Goal: Transaction & Acquisition: Purchase product/service

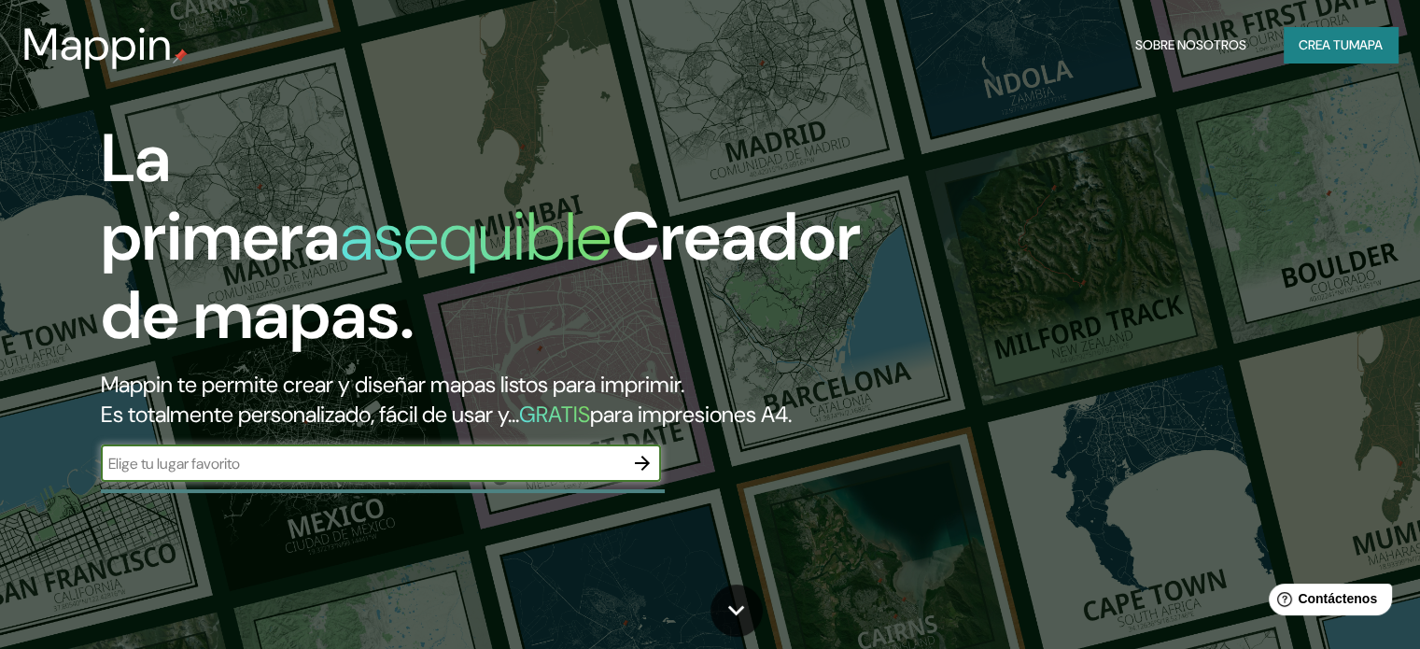
click at [586, 474] on input "text" at bounding box center [362, 463] width 523 height 21
click at [435, 474] on input "text" at bounding box center [362, 463] width 523 height 21
type input "[PERSON_NAME] CHICLAYO"
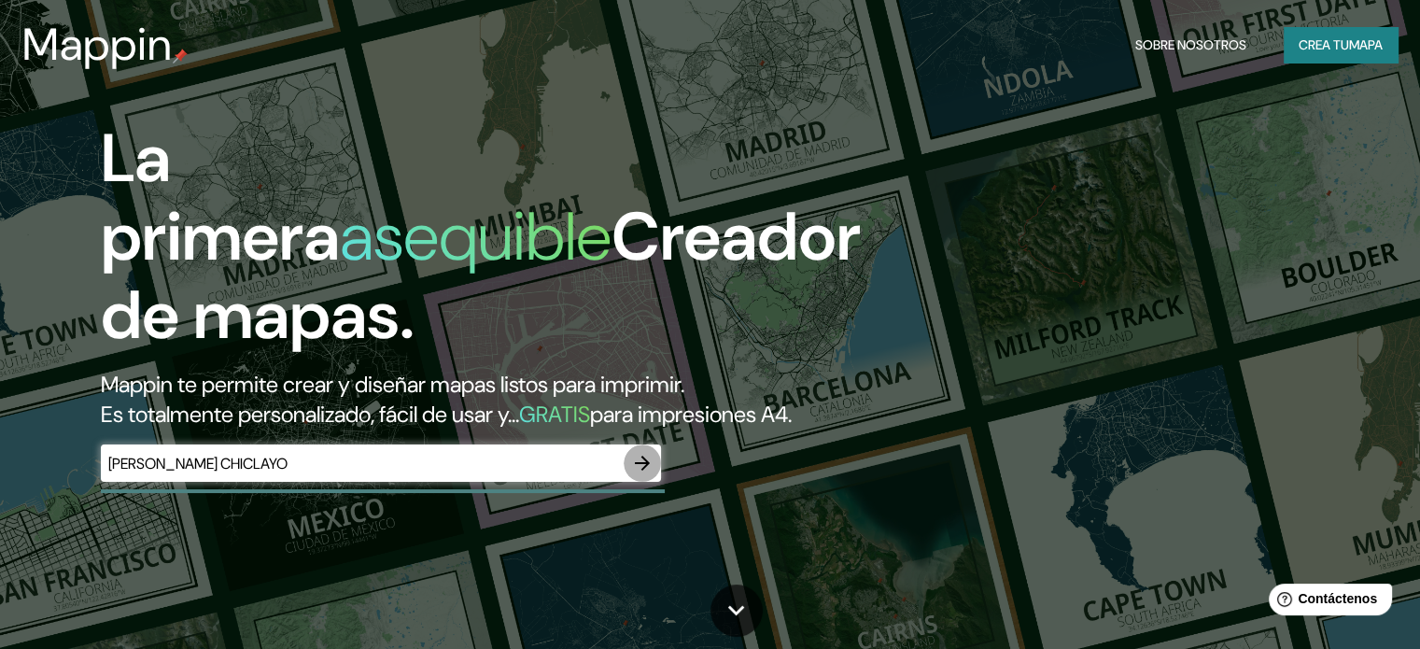
click at [640, 474] on icon "button" at bounding box center [642, 463] width 22 height 22
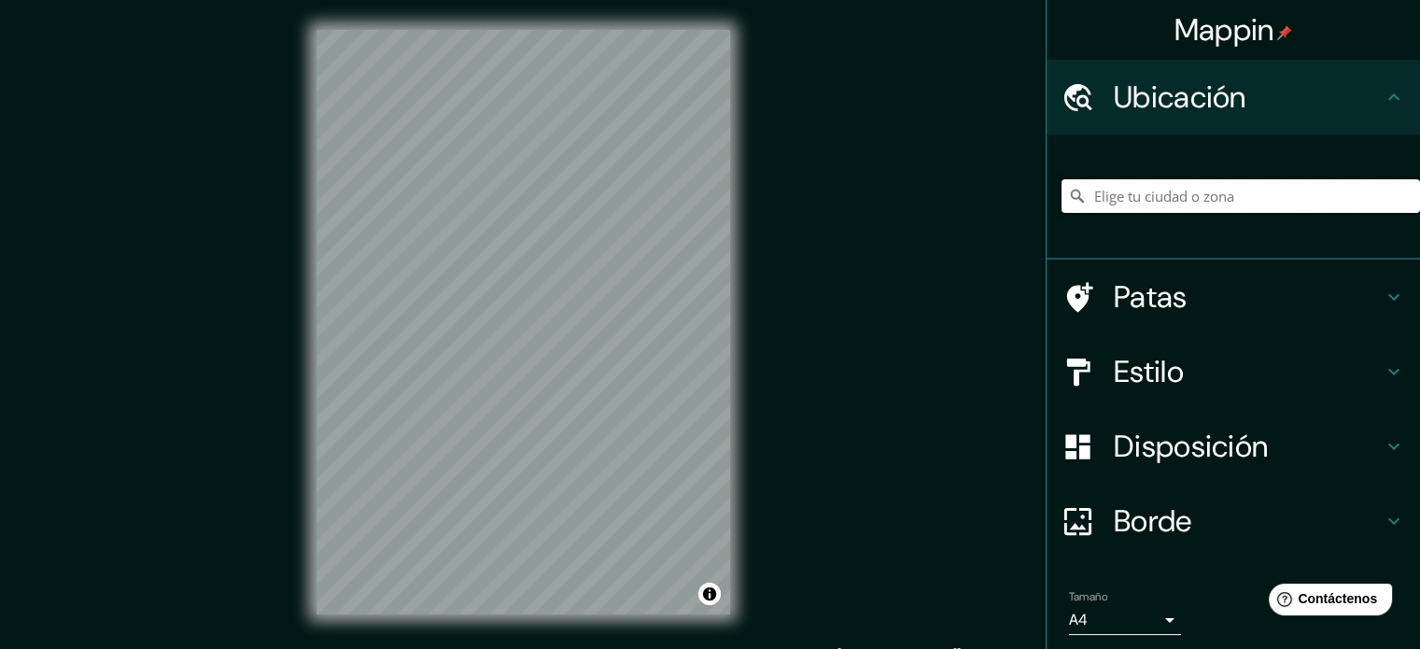
click at [1116, 208] on input "Elige tu ciudad o zona" at bounding box center [1240, 196] width 358 height 34
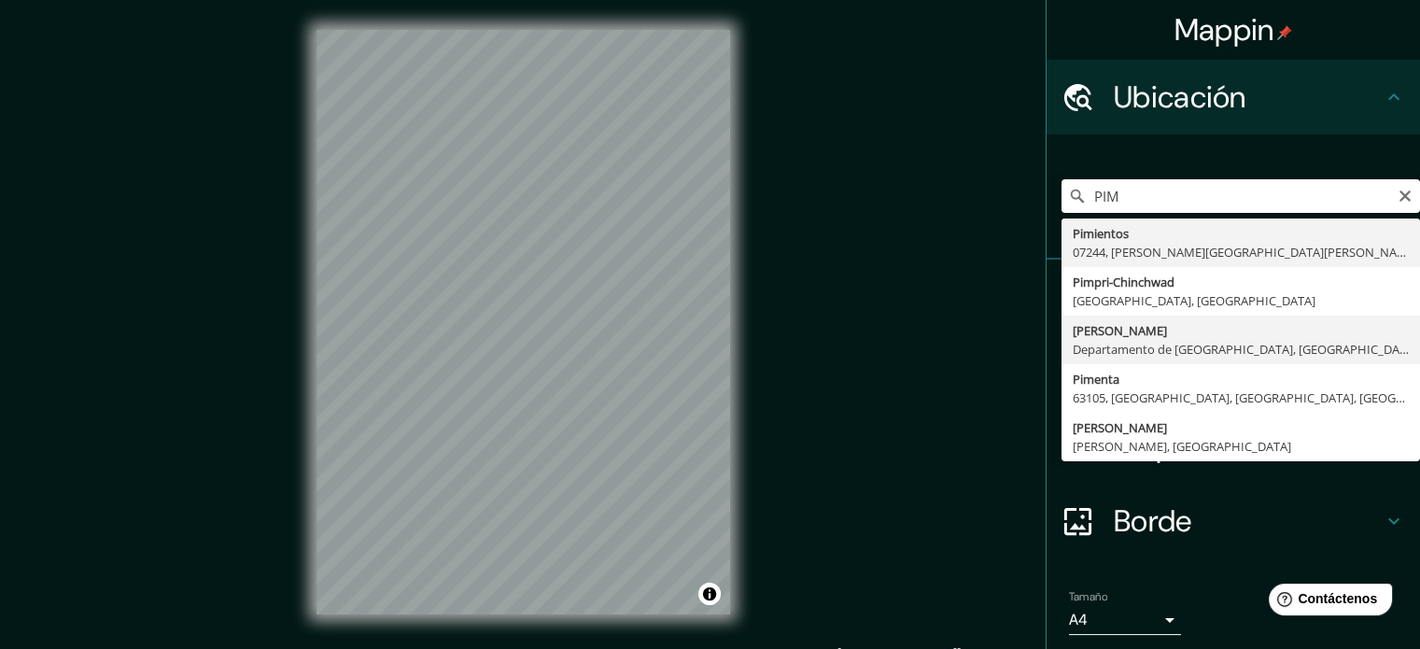
type input "[PERSON_NAME], Departamento de Lambayeque, [GEOGRAPHIC_DATA]"
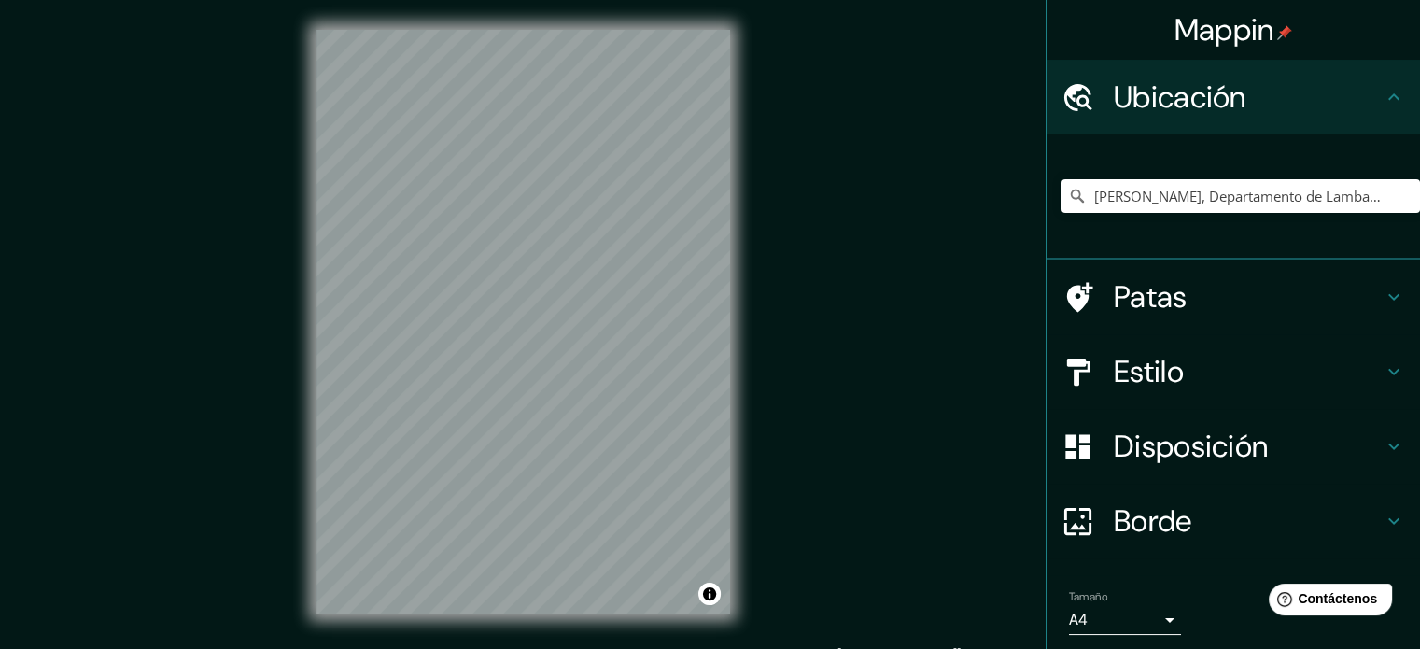
click at [1225, 296] on h4 "Patas" at bounding box center [1247, 296] width 269 height 37
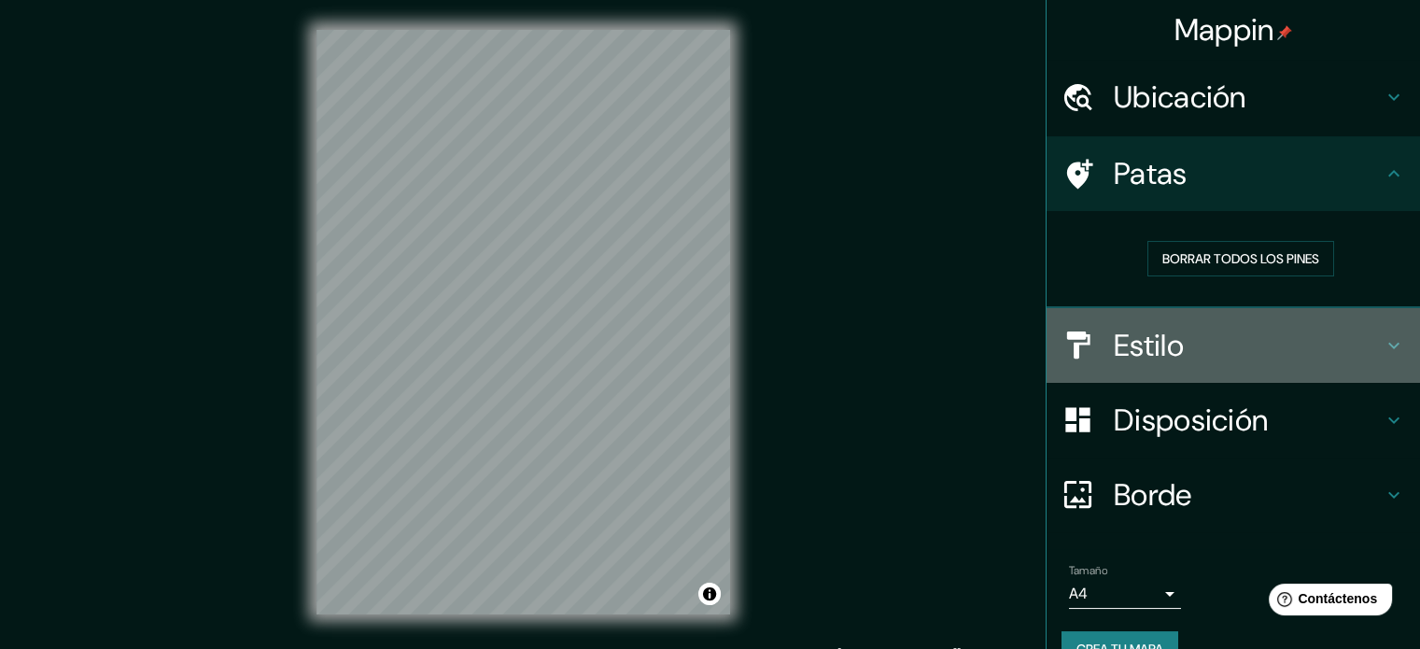
click at [1221, 345] on h4 "Estilo" at bounding box center [1247, 345] width 269 height 37
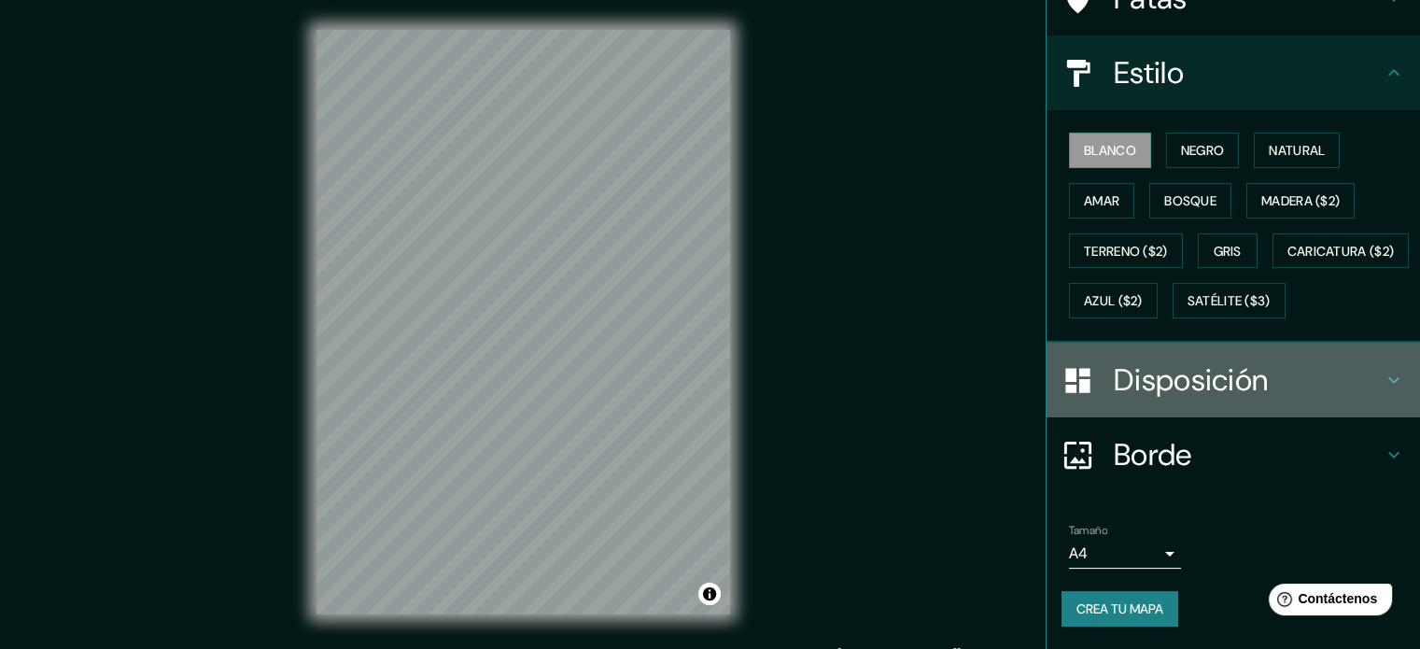
click at [1154, 399] on font "Disposición" at bounding box center [1190, 379] width 154 height 39
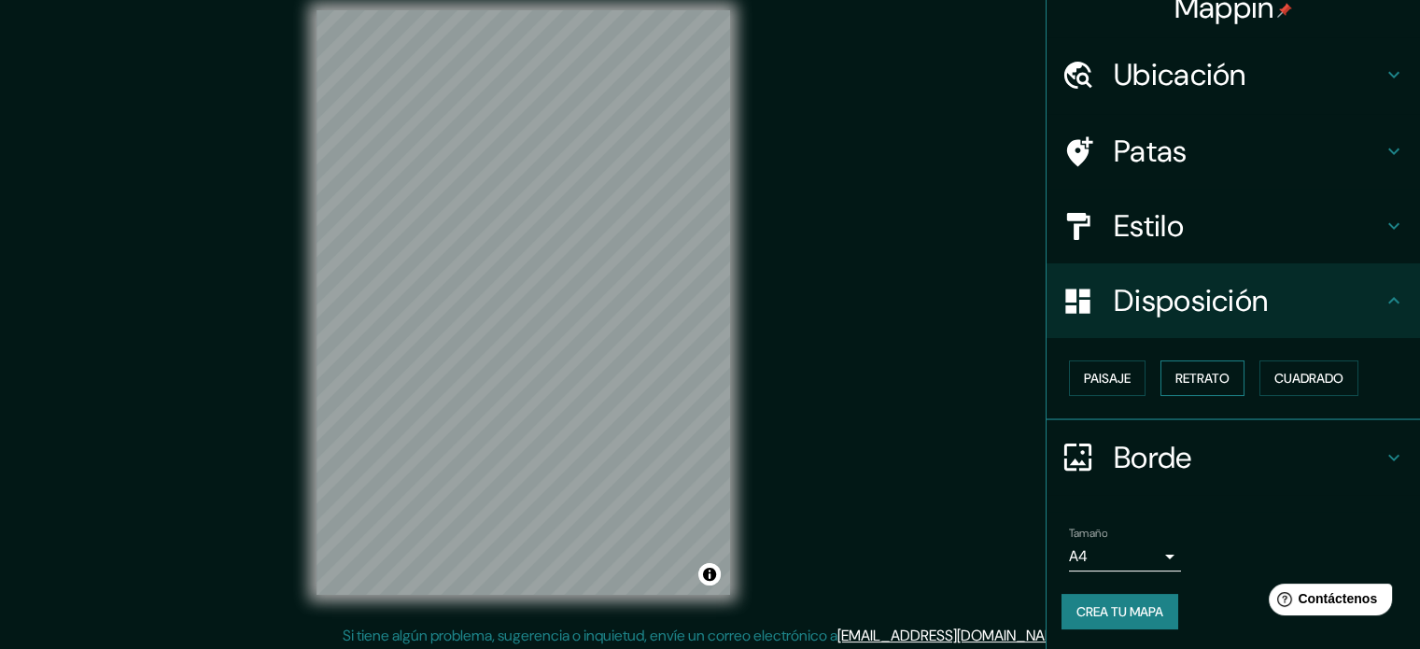
scroll to position [24, 0]
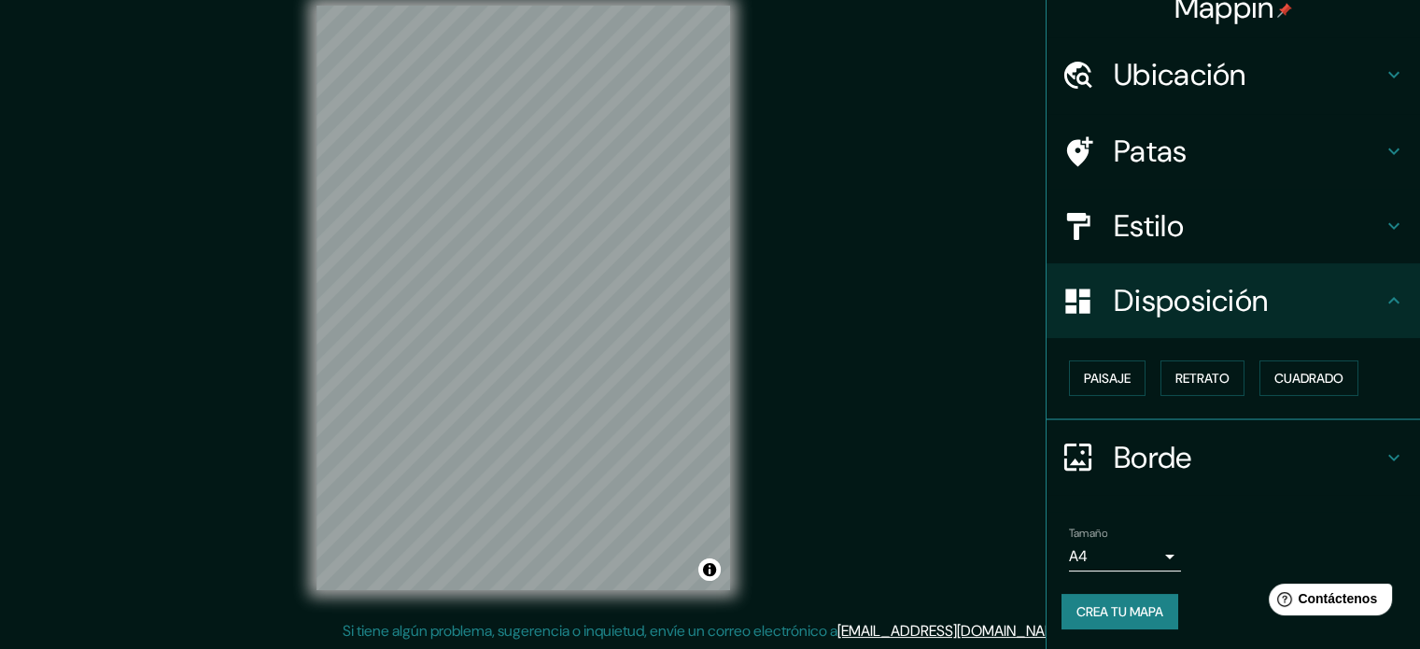
click at [1173, 438] on font "Borde" at bounding box center [1152, 457] width 78 height 39
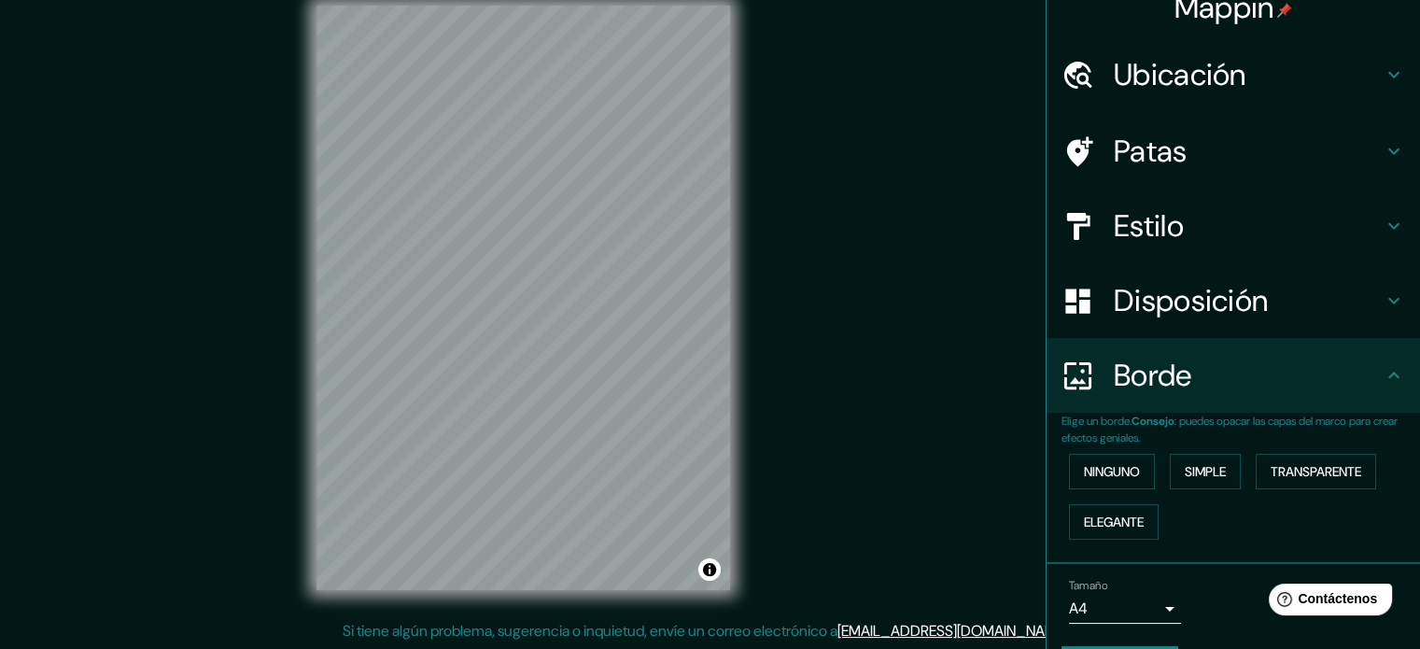
click at [1168, 290] on font "Disposición" at bounding box center [1190, 300] width 154 height 39
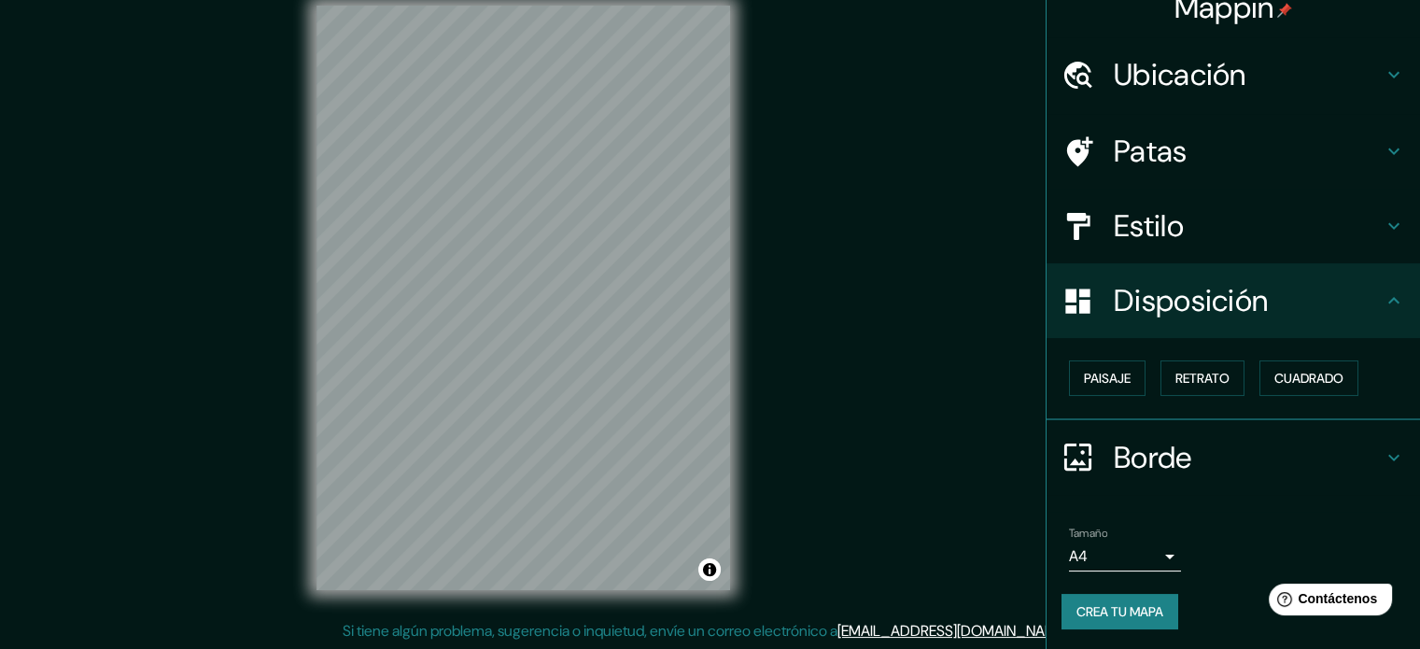
scroll to position [22, 0]
click at [1106, 555] on body "Mappin Ubicación [PERSON_NAME], Departamento de [GEOGRAPHIC_DATA], [GEOGRAPHIC_…" at bounding box center [710, 300] width 1420 height 649
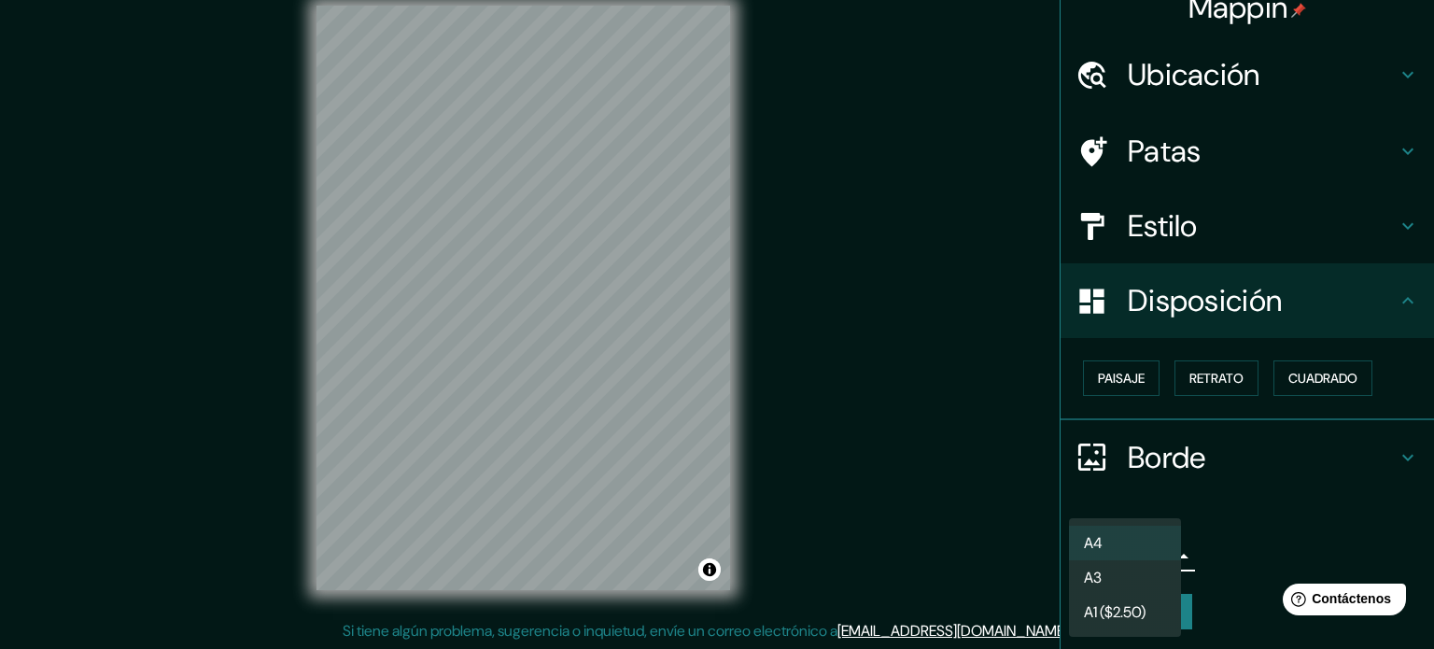
click at [1106, 379] on div at bounding box center [717, 324] width 1434 height 649
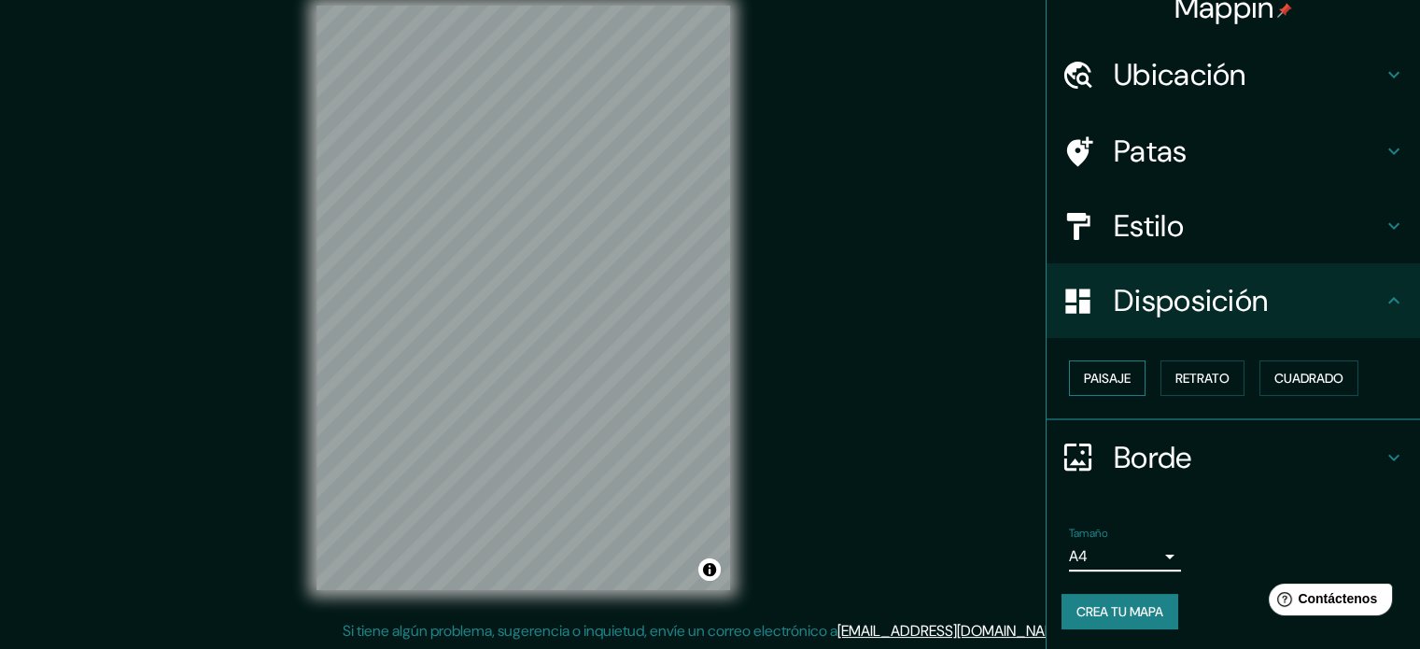
click at [1108, 379] on font "Paisaje" at bounding box center [1107, 378] width 47 height 17
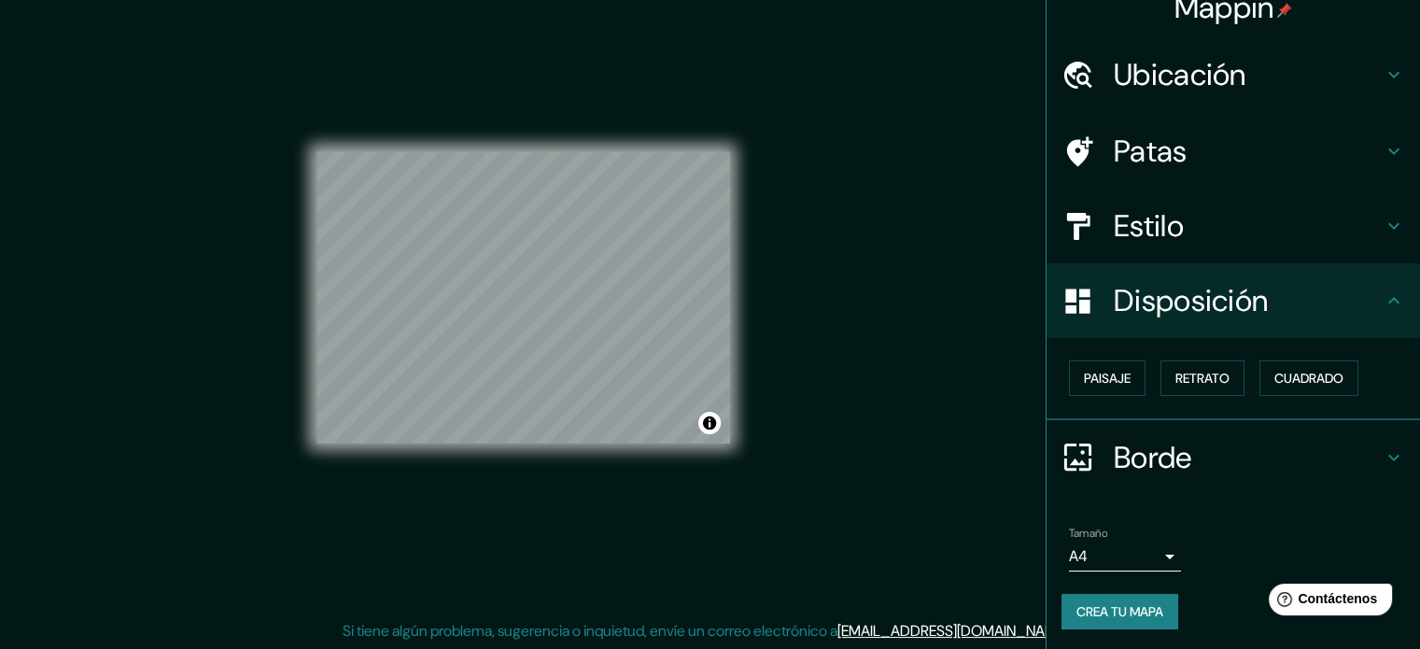
click at [1245, 375] on div "Paisaje Retrato Cuadrado" at bounding box center [1240, 378] width 358 height 50
click at [1274, 375] on font "Cuadrado" at bounding box center [1308, 378] width 69 height 17
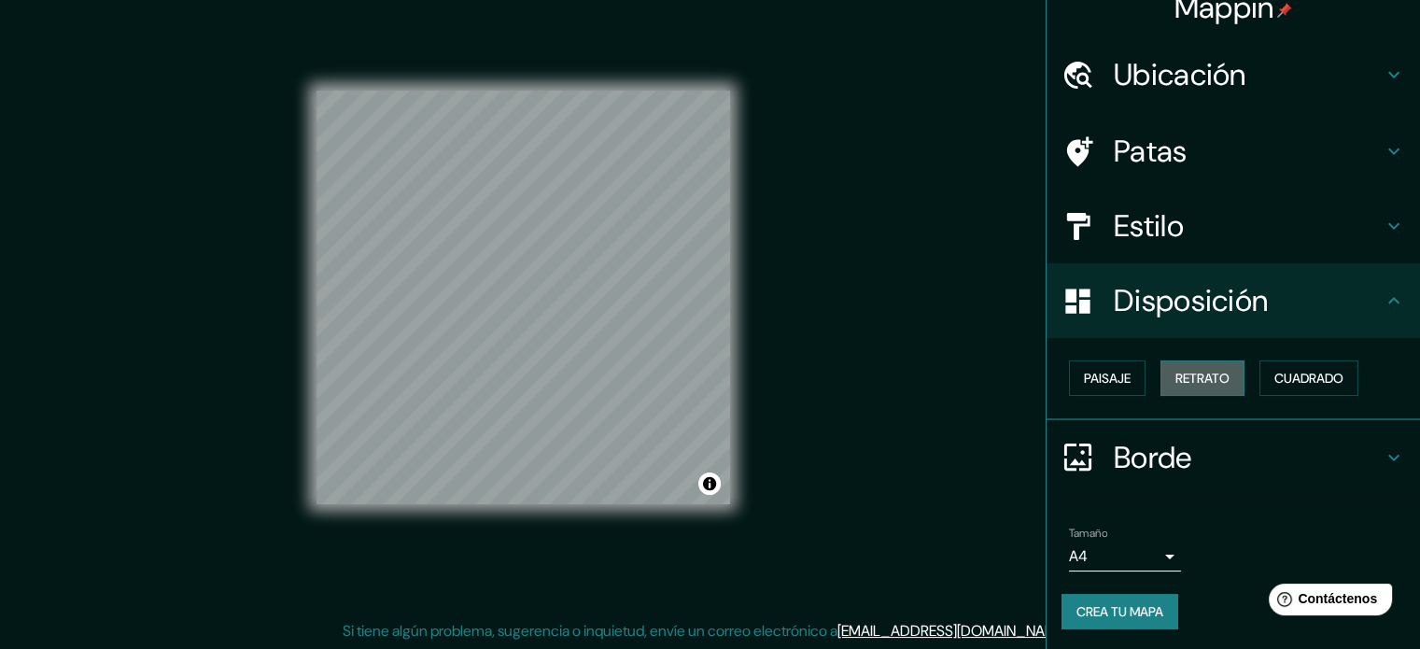
click at [1180, 387] on font "Retrato" at bounding box center [1202, 378] width 54 height 24
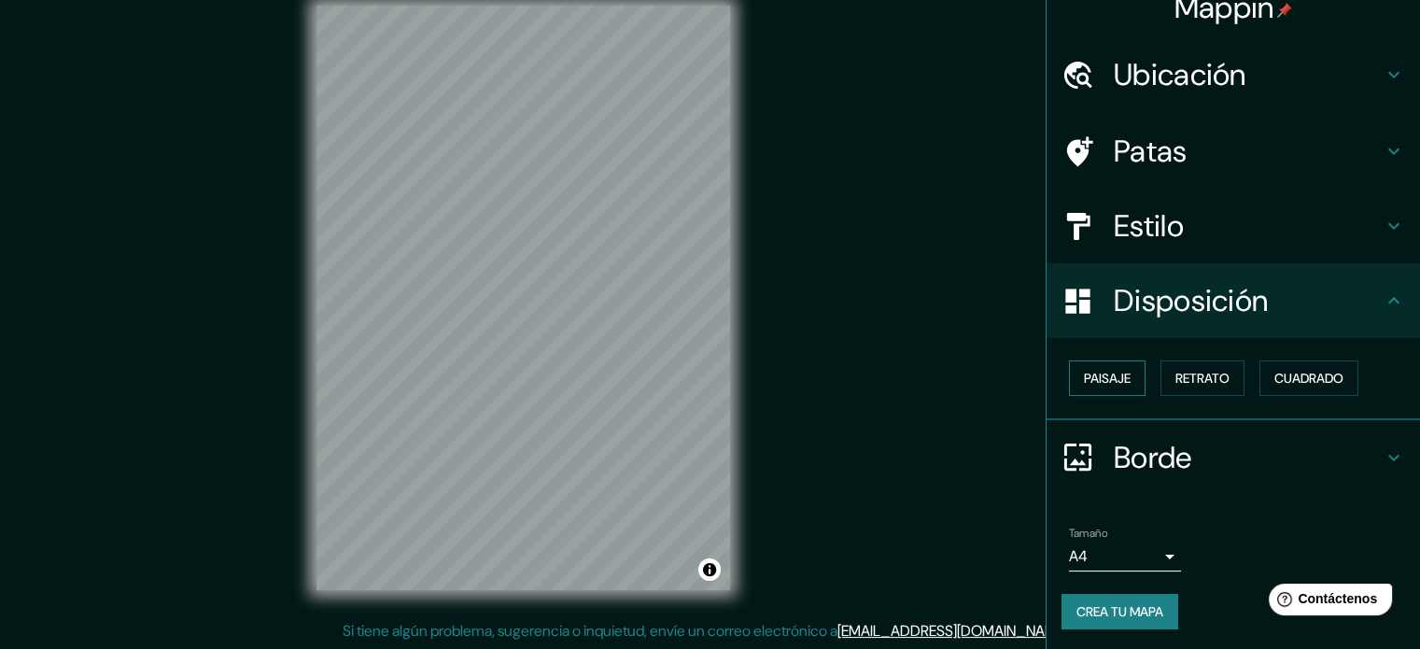
click at [1127, 381] on button "Paisaje" at bounding box center [1107, 377] width 77 height 35
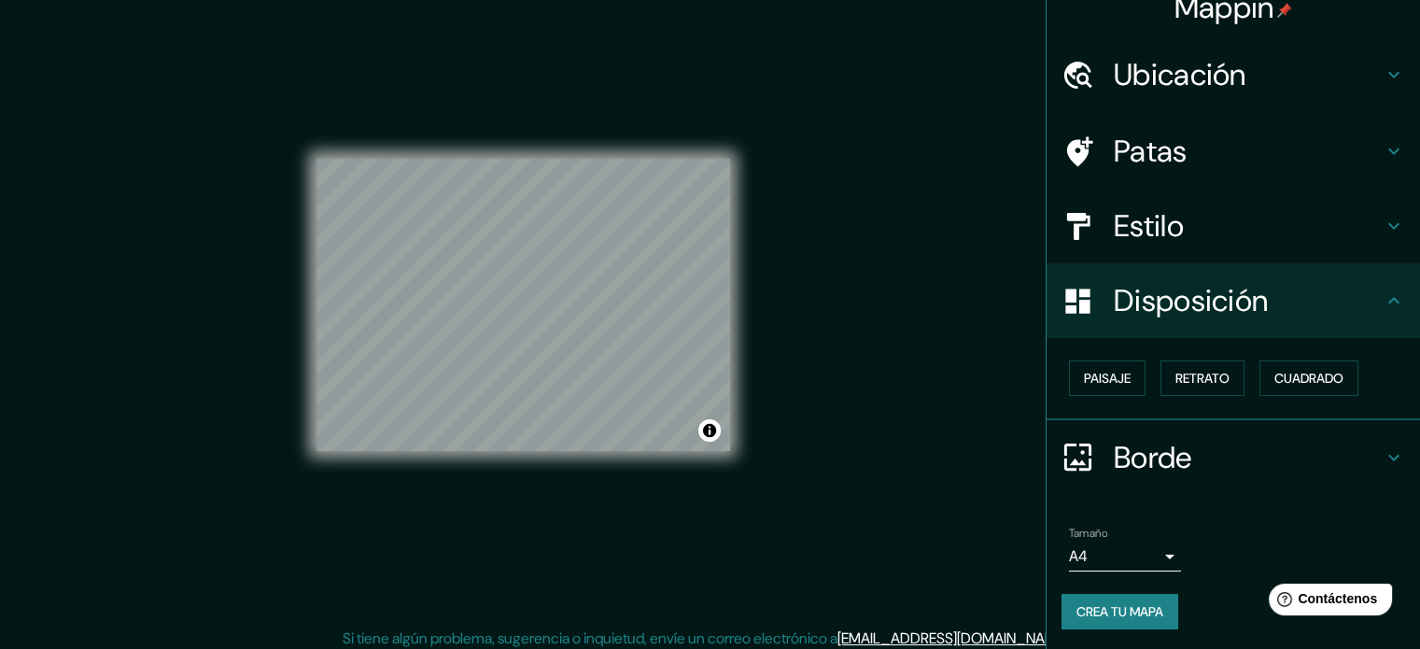
scroll to position [24, 0]
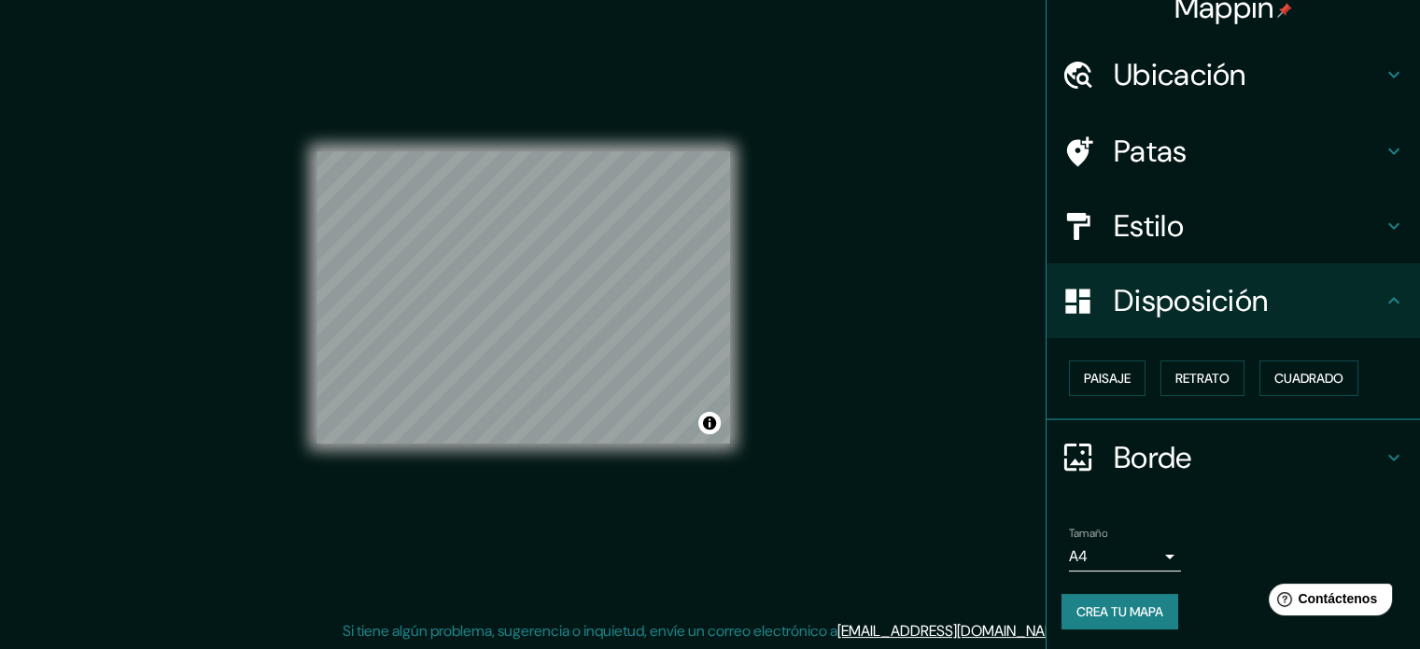
click at [1135, 604] on font "Crea tu mapa" at bounding box center [1119, 611] width 87 height 17
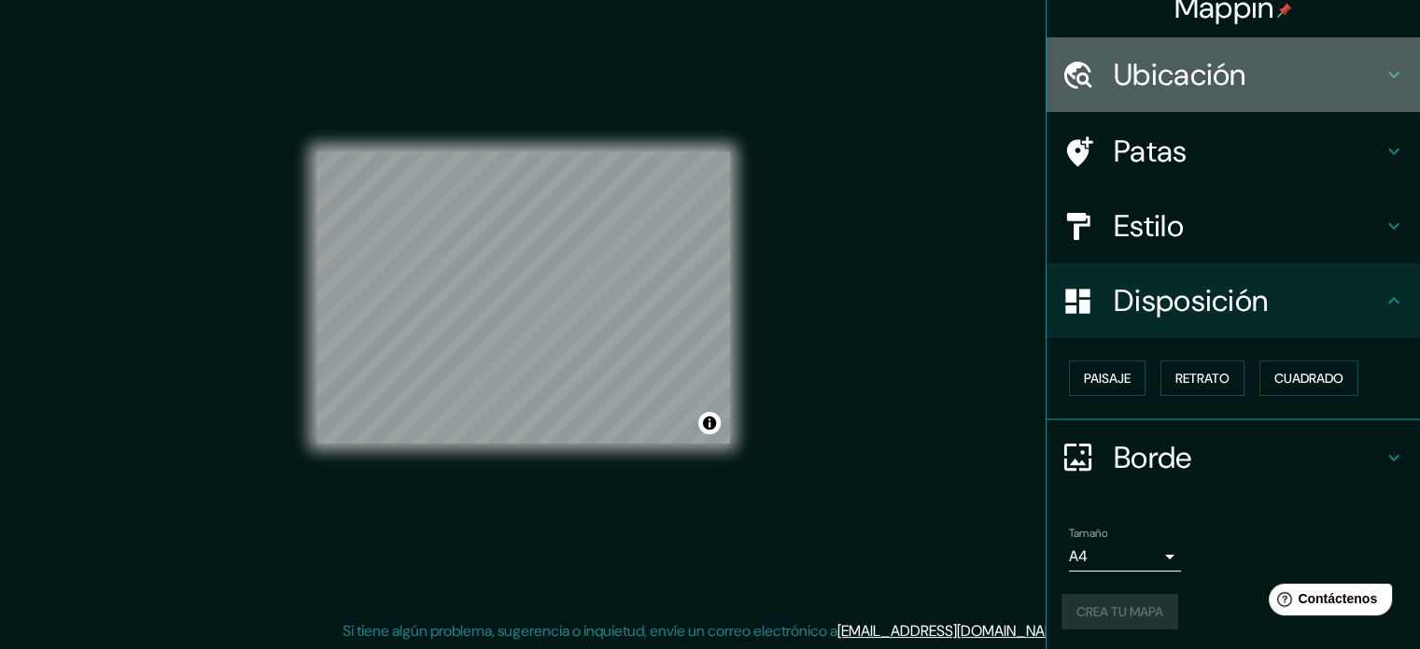
click at [1169, 85] on font "Ubicación" at bounding box center [1179, 74] width 133 height 39
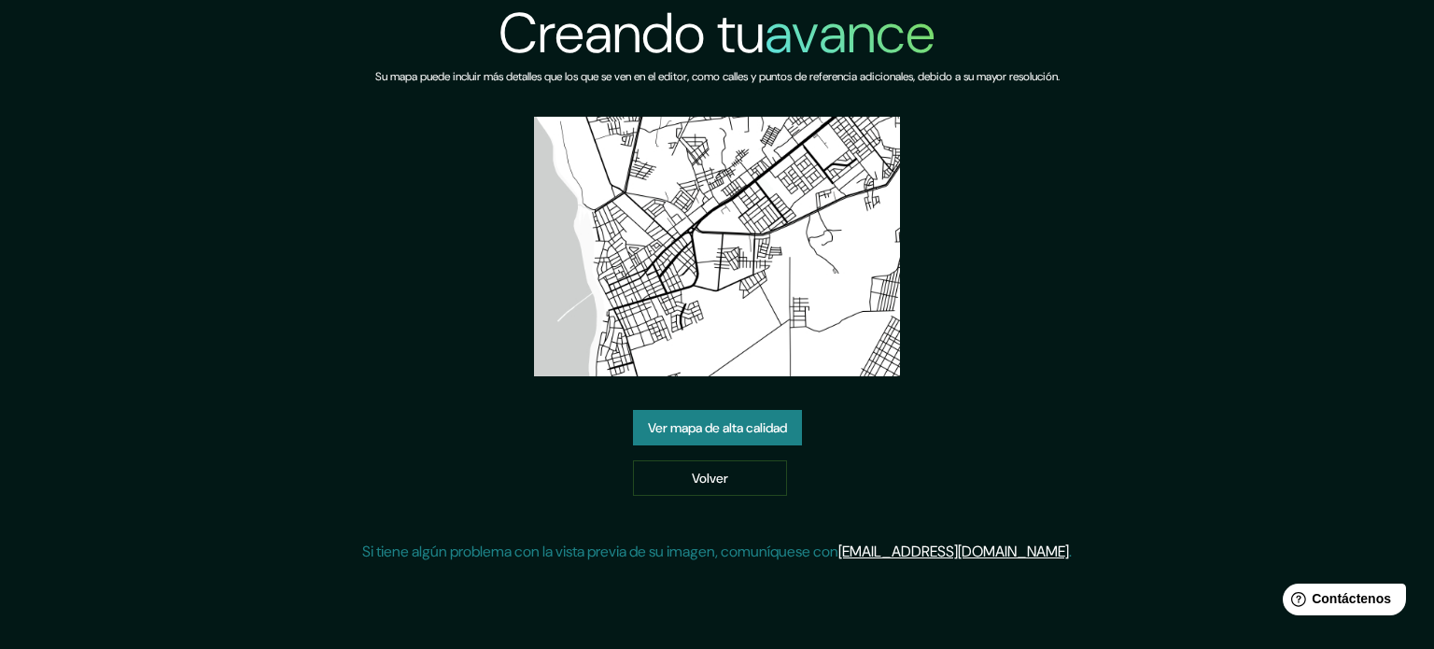
click at [733, 410] on link "Ver mapa de alta calidad" at bounding box center [717, 427] width 169 height 35
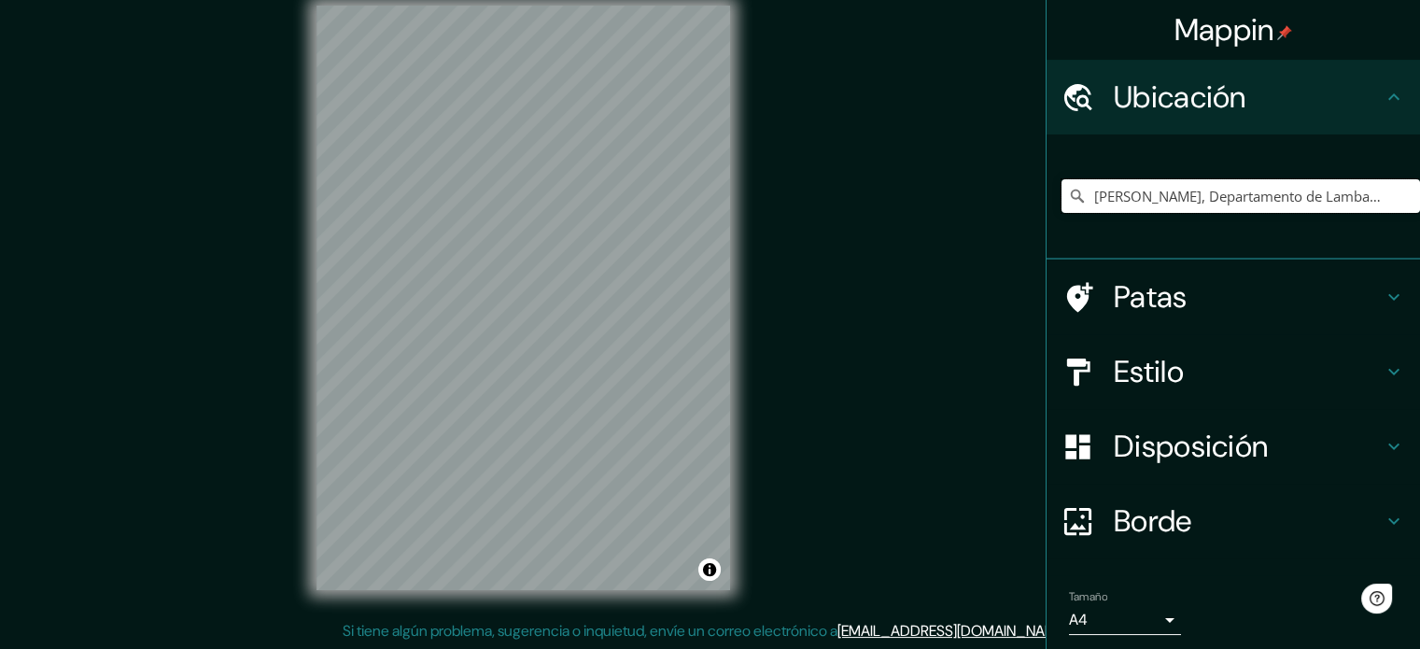
click at [1145, 193] on input "Pimentel, Departamento de Lambayeque, Perú" at bounding box center [1240, 196] width 358 height 34
click at [1390, 208] on input "Pimentel, Departamento de Lambayeque, Perú" at bounding box center [1240, 196] width 358 height 34
click at [1374, 195] on input "Pimentel, Departamento de Lambayeque, Perú" at bounding box center [1240, 196] width 358 height 34
click at [1109, 210] on input "Pimentel, Departamento de Lambayeque, Perú" at bounding box center [1240, 196] width 358 height 34
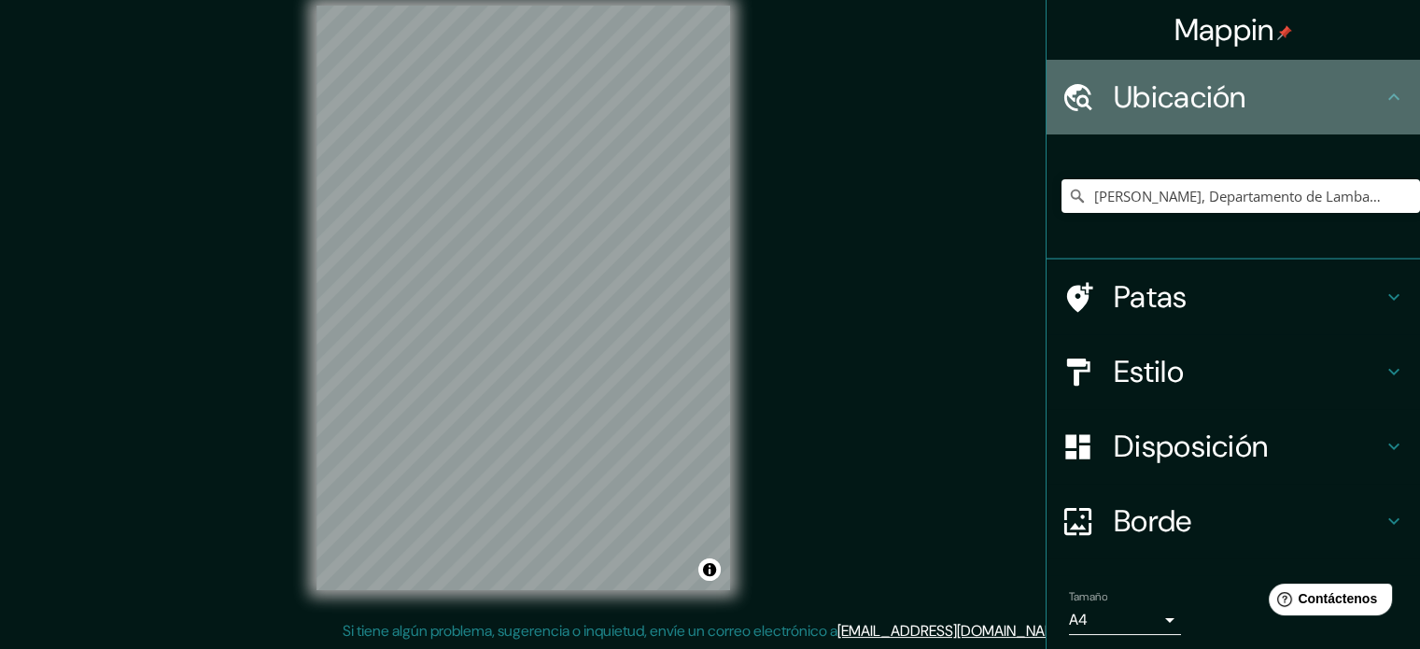
click at [1183, 115] on font "Ubicación" at bounding box center [1179, 96] width 133 height 39
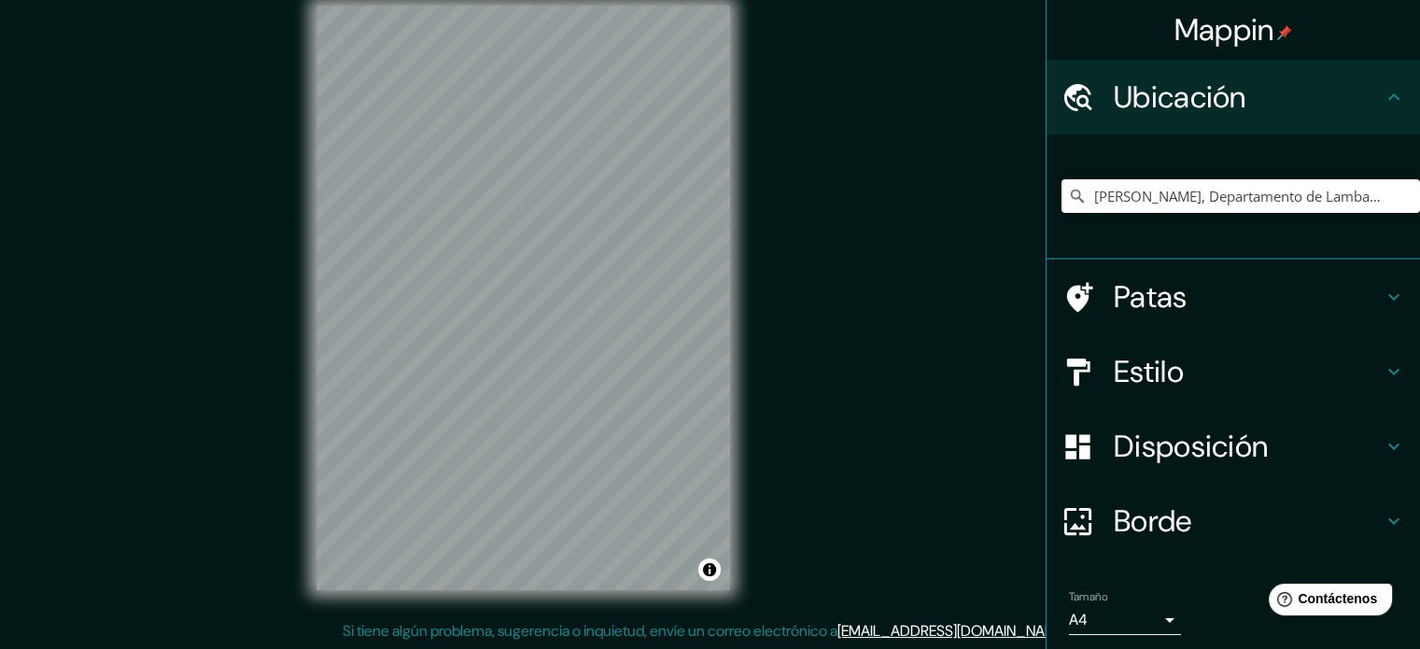
click at [1370, 200] on input "Pimentel, Departamento de Lambayeque, Perú" at bounding box center [1240, 196] width 358 height 34
click at [1379, 200] on input "Pimentel, Departamento de Lambayeque, Perú" at bounding box center [1240, 196] width 358 height 34
drag, startPoint x: 1379, startPoint y: 200, endPoint x: 1393, endPoint y: 199, distance: 15.0
click at [1393, 199] on input "Pimentel, Departamento de Lambayeque, Perú" at bounding box center [1240, 196] width 358 height 34
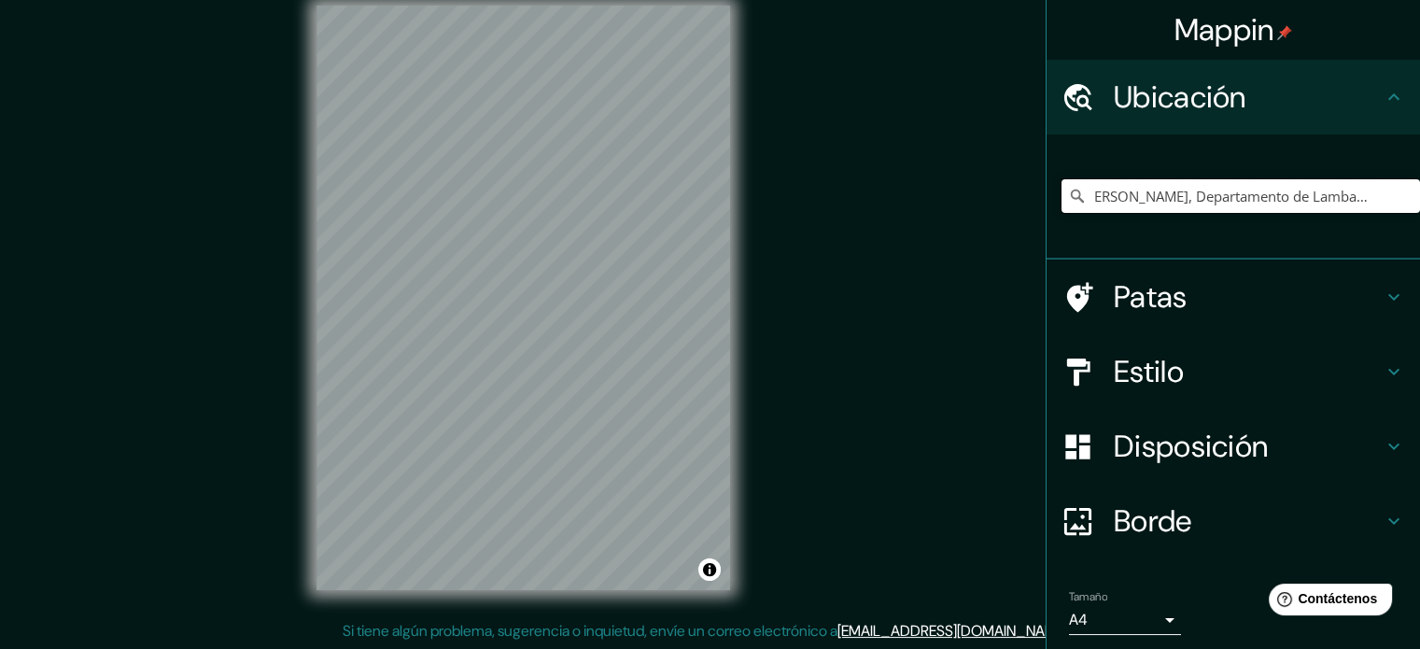
click at [1389, 200] on input "Pimentel, Departamento de Lambayeque, Perú" at bounding box center [1240, 196] width 358 height 34
drag, startPoint x: 1394, startPoint y: 197, endPoint x: 923, endPoint y: 201, distance: 471.3
click at [917, 204] on div "Mappin Ubicación Pimentel, Departamento de Lambayeque, Perú Patas Estilo Dispos…" at bounding box center [710, 313] width 1420 height 674
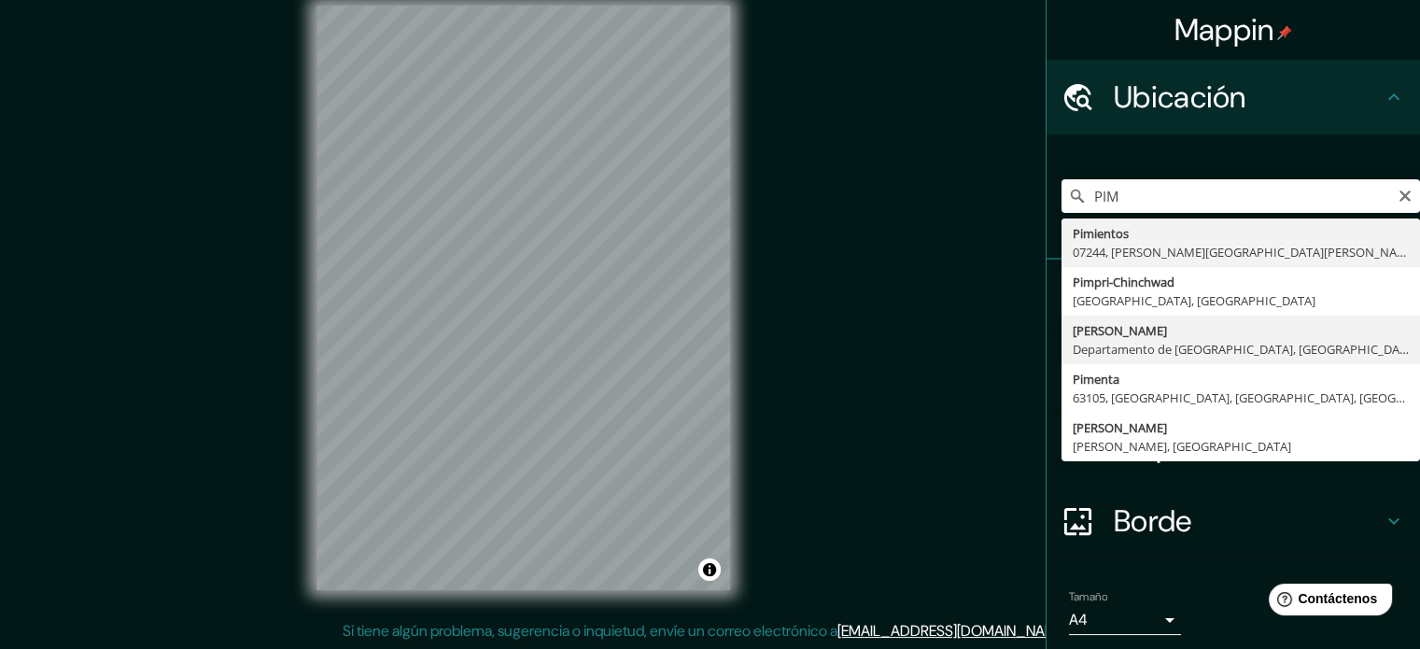
type input "Pimentel, Departamento de Lambayeque, Perú"
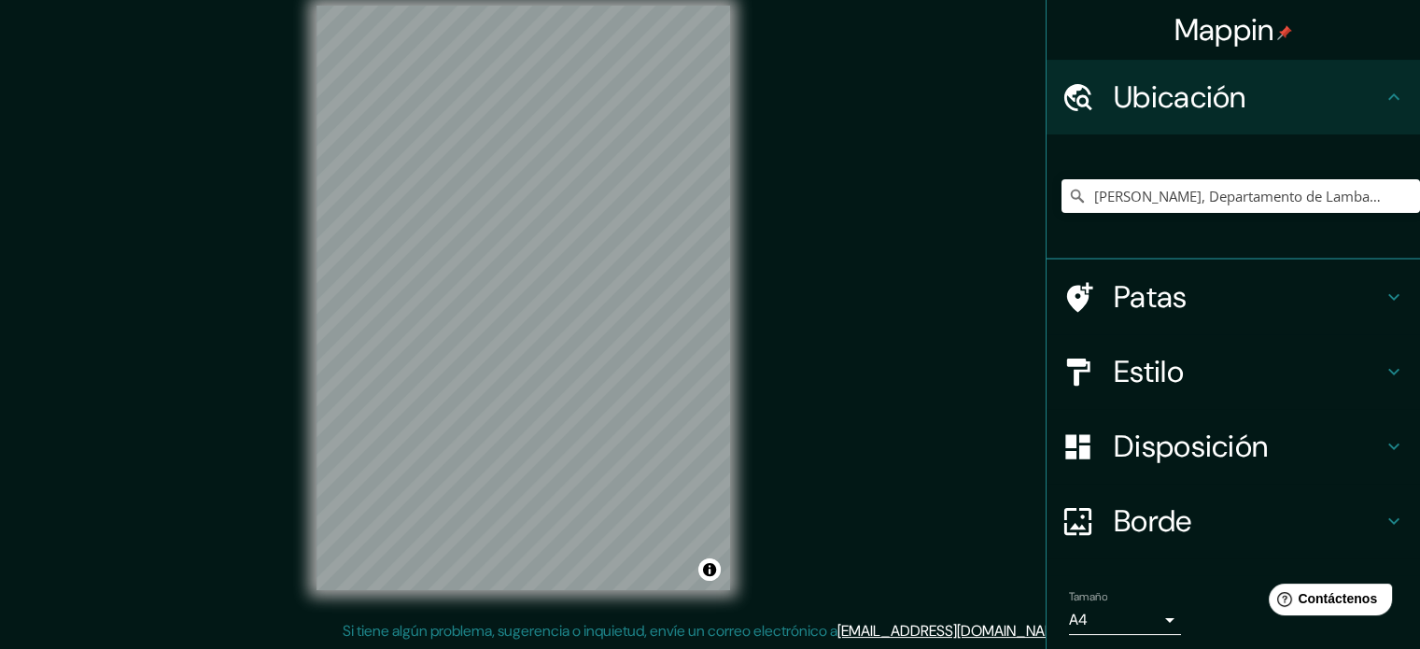
click at [1176, 350] on div "Estilo" at bounding box center [1232, 371] width 373 height 75
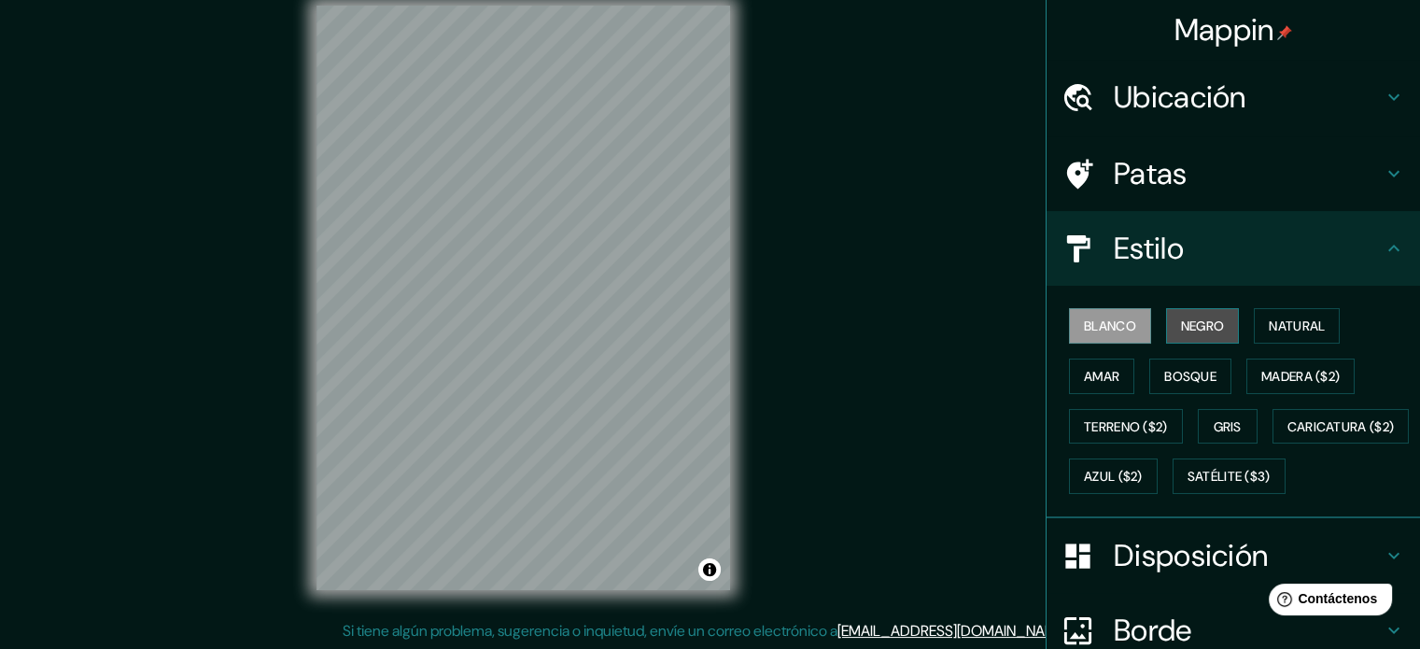
click at [1166, 327] on button "Negro" at bounding box center [1203, 325] width 74 height 35
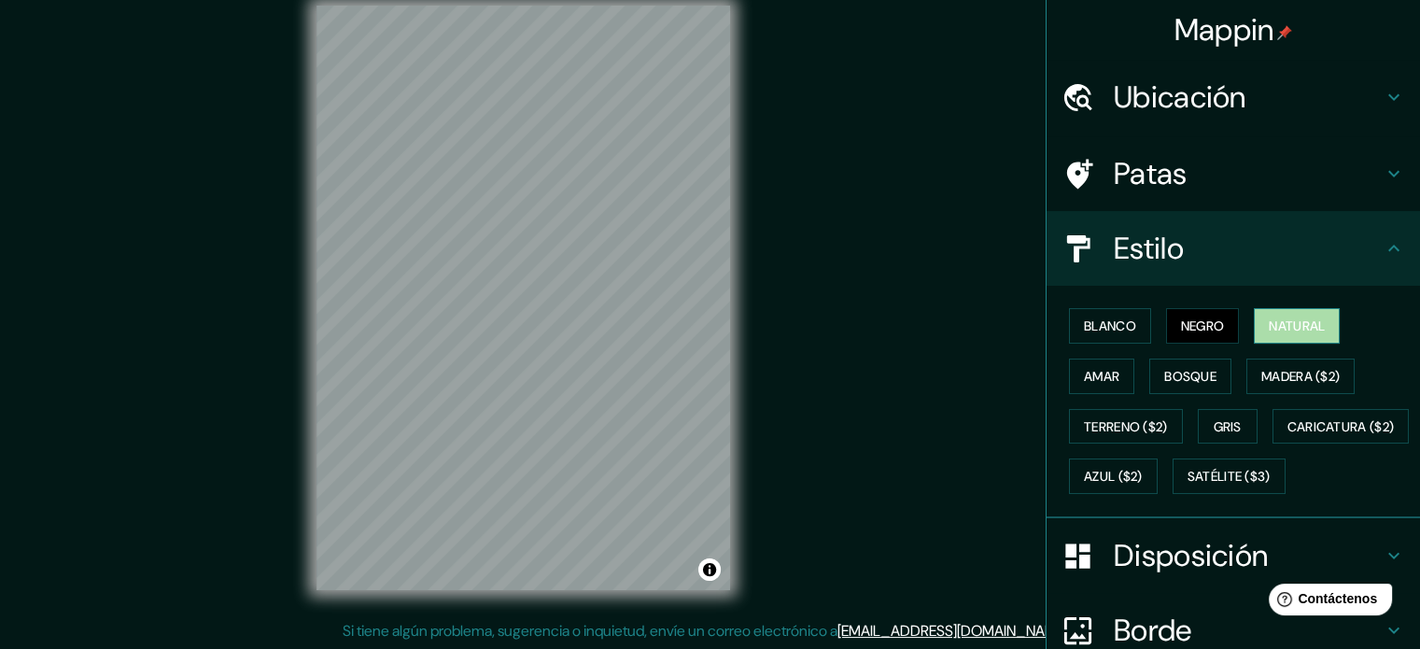
click at [1273, 319] on font "Natural" at bounding box center [1296, 325] width 56 height 17
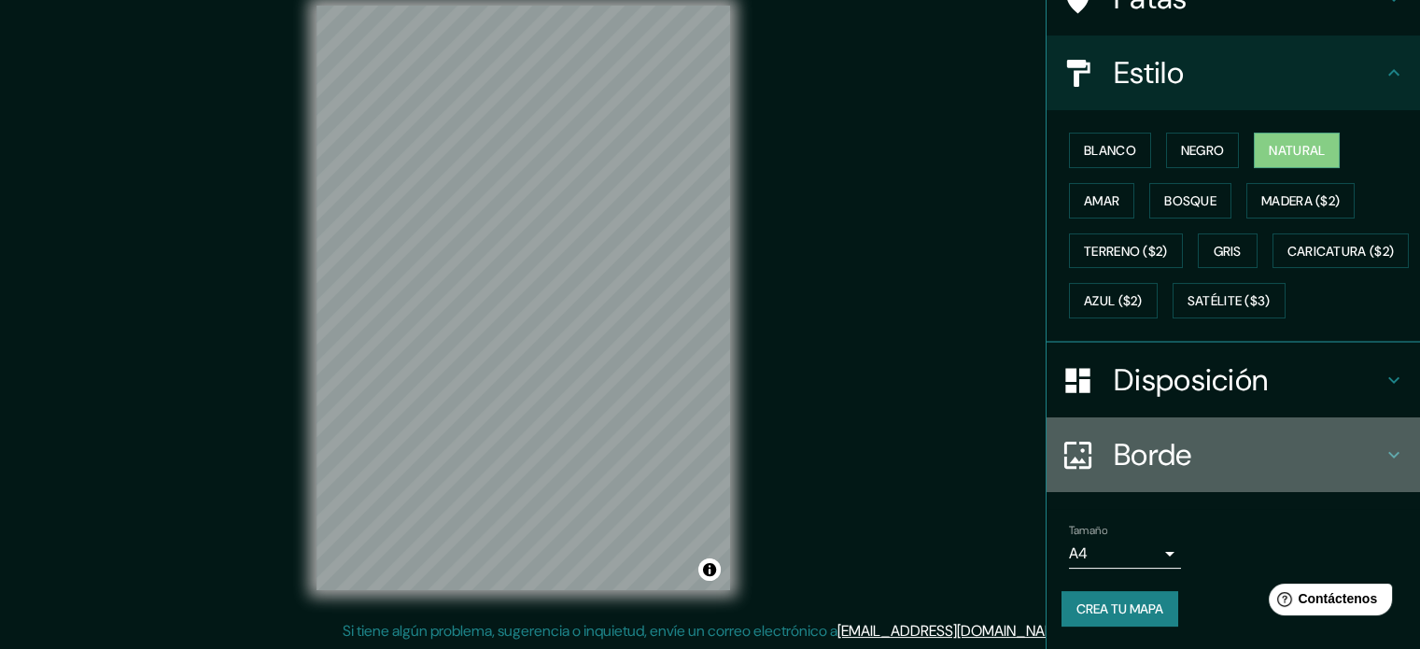
click at [1138, 460] on font "Borde" at bounding box center [1152, 454] width 78 height 39
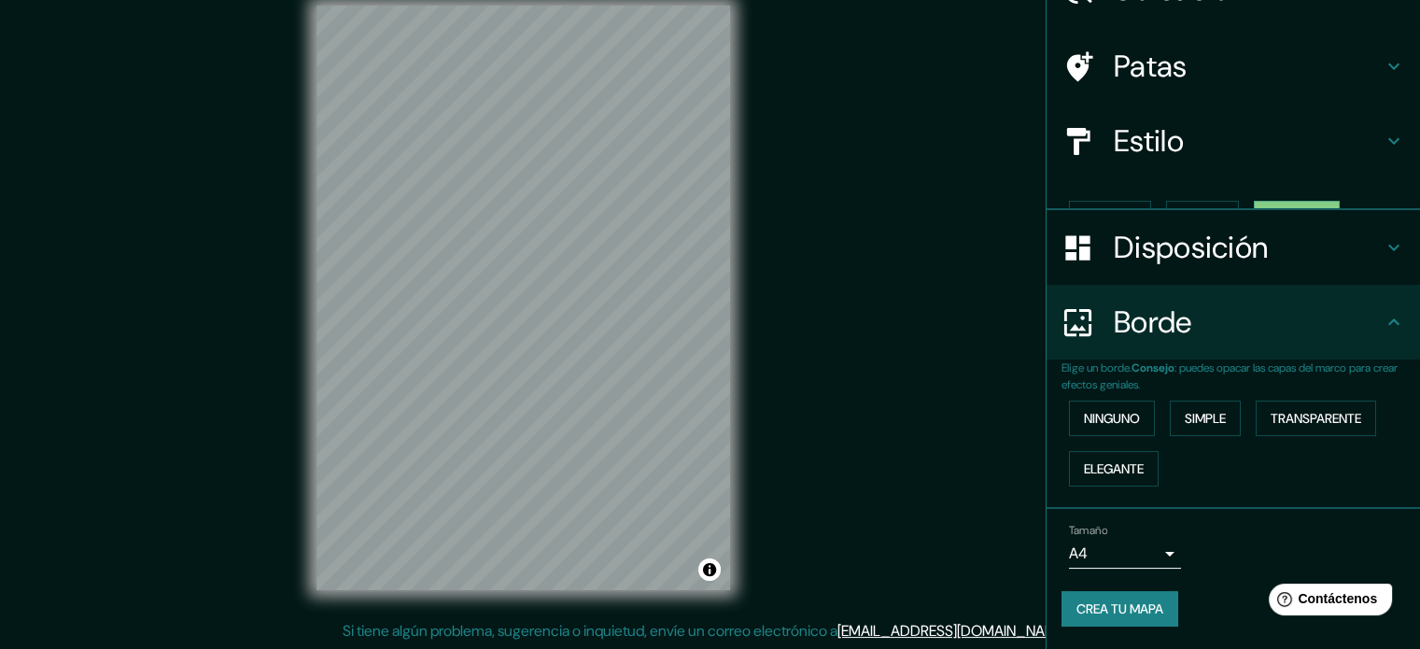
scroll to position [75, 0]
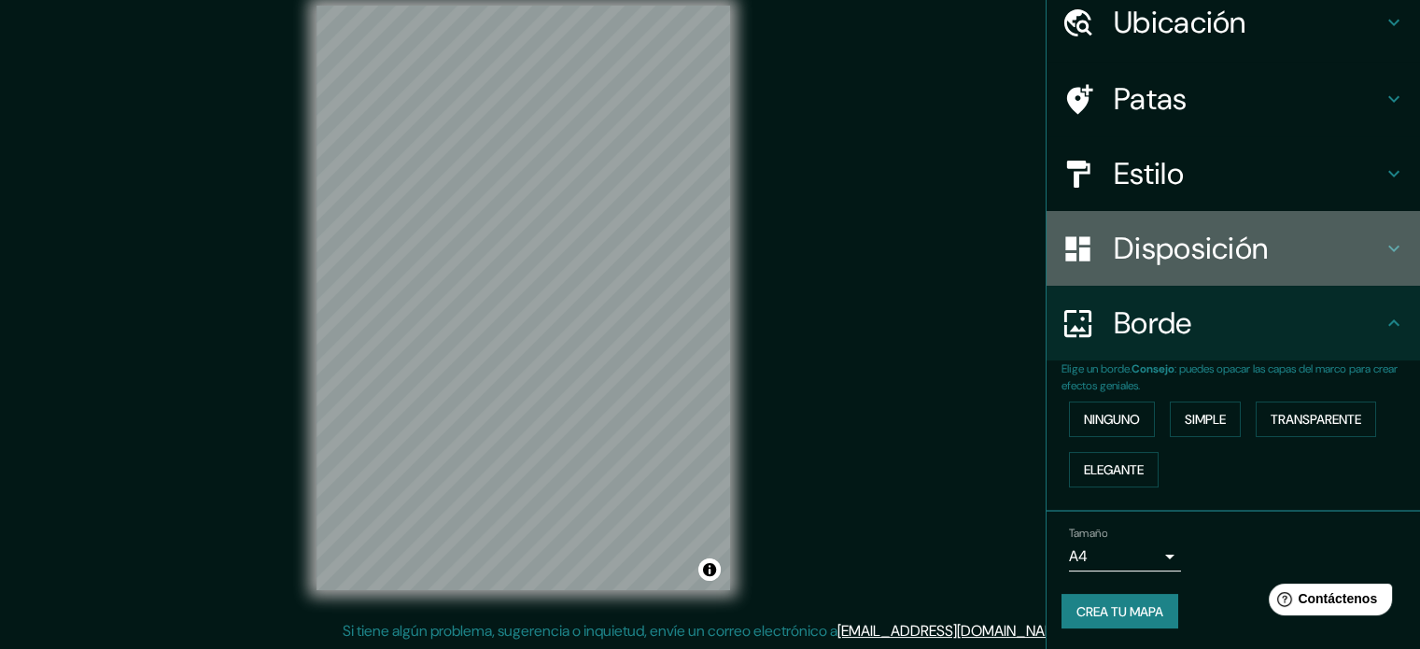
click at [1156, 259] on font "Disposición" at bounding box center [1190, 248] width 154 height 39
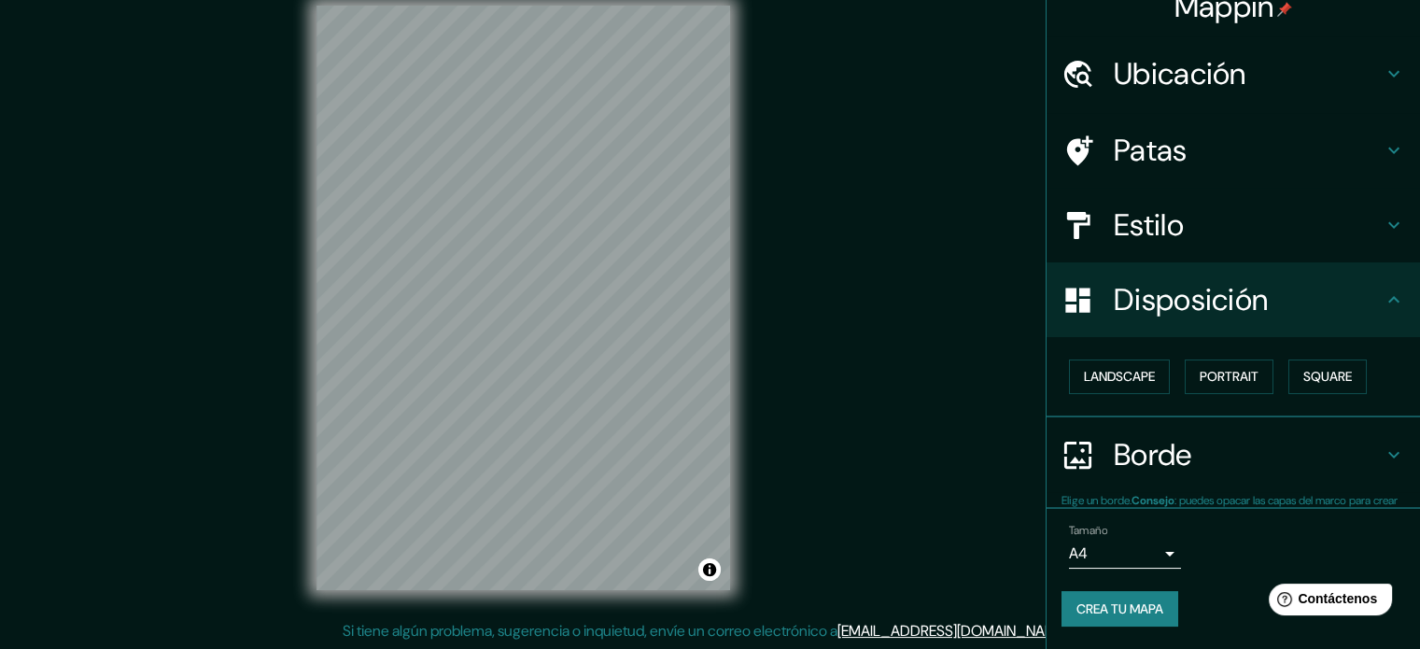
scroll to position [22, 0]
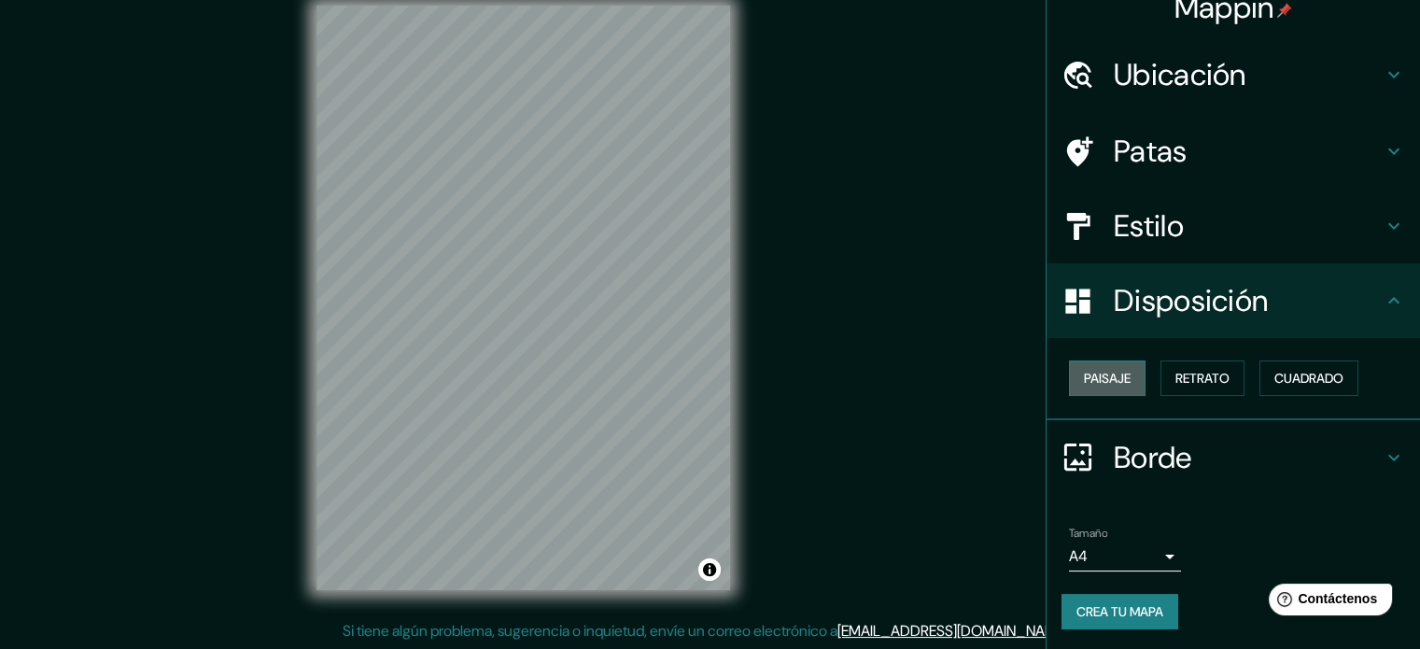
click at [1105, 380] on font "Paisaje" at bounding box center [1107, 378] width 47 height 17
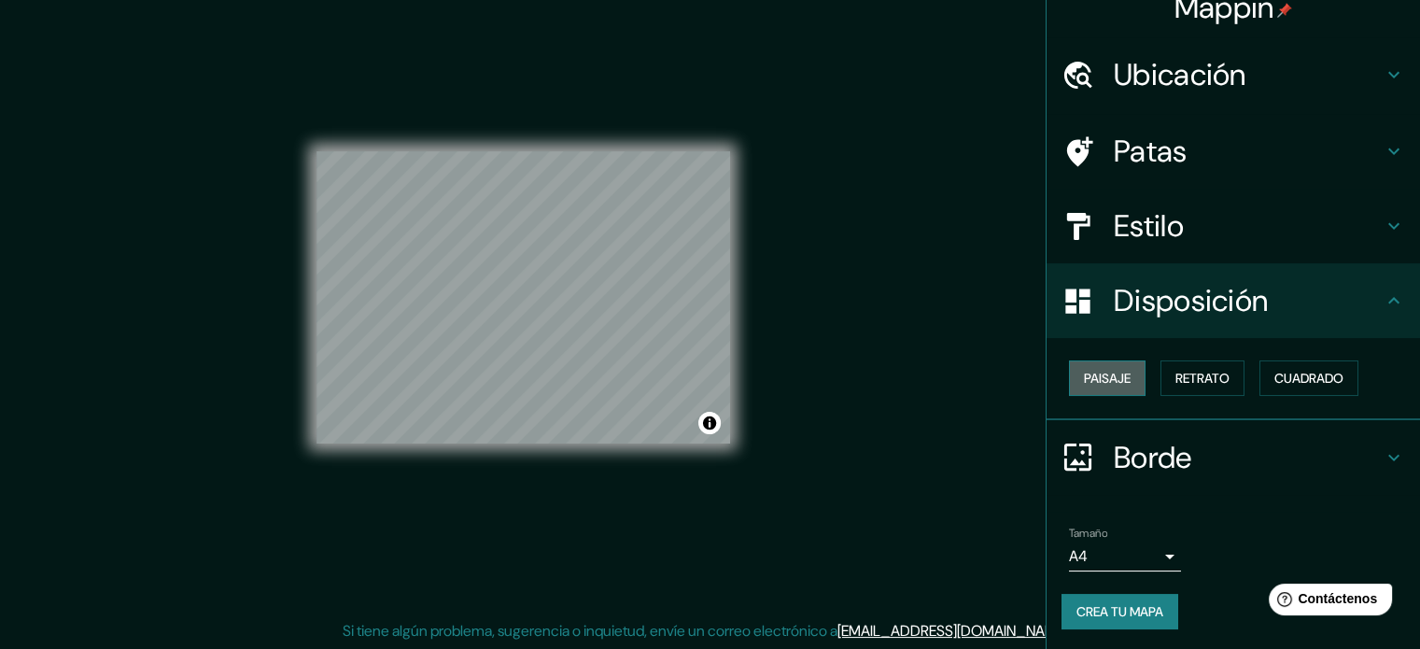
click at [1105, 374] on font "Paisaje" at bounding box center [1107, 378] width 47 height 17
click at [1152, 227] on font "Estilo" at bounding box center [1148, 225] width 70 height 39
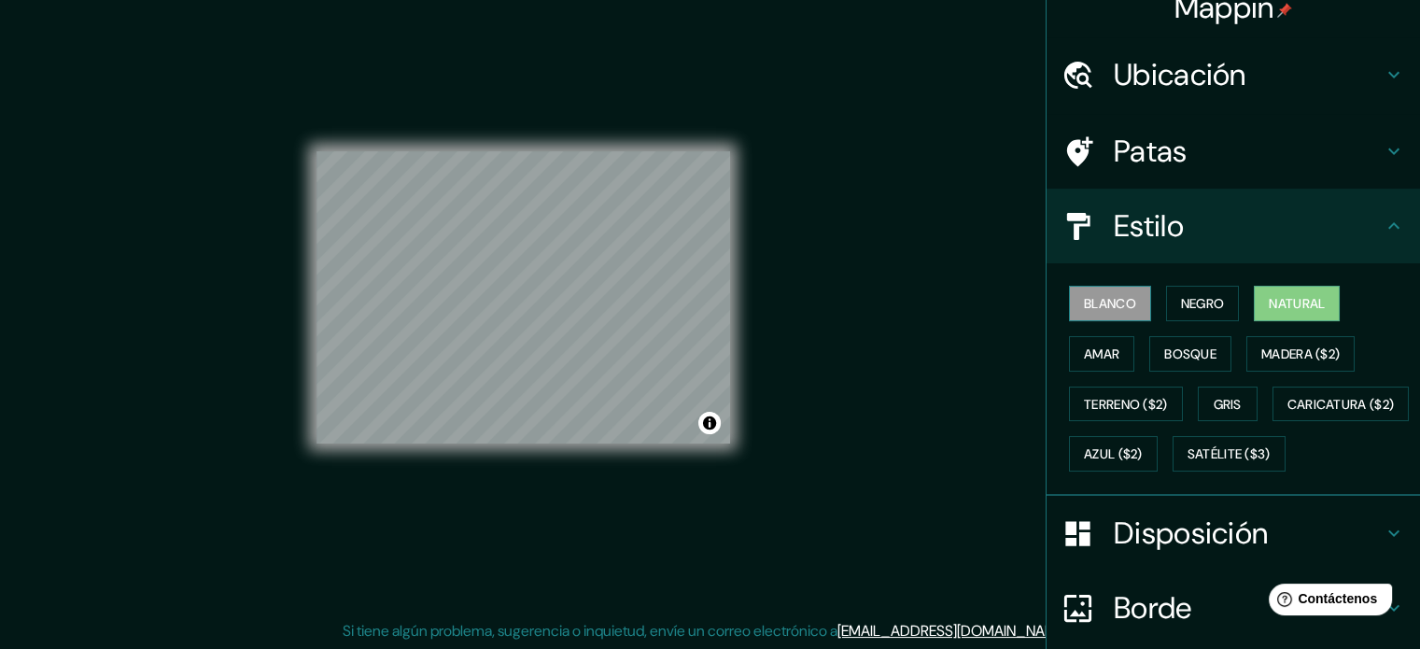
click at [1089, 297] on font "Blanco" at bounding box center [1110, 303] width 52 height 17
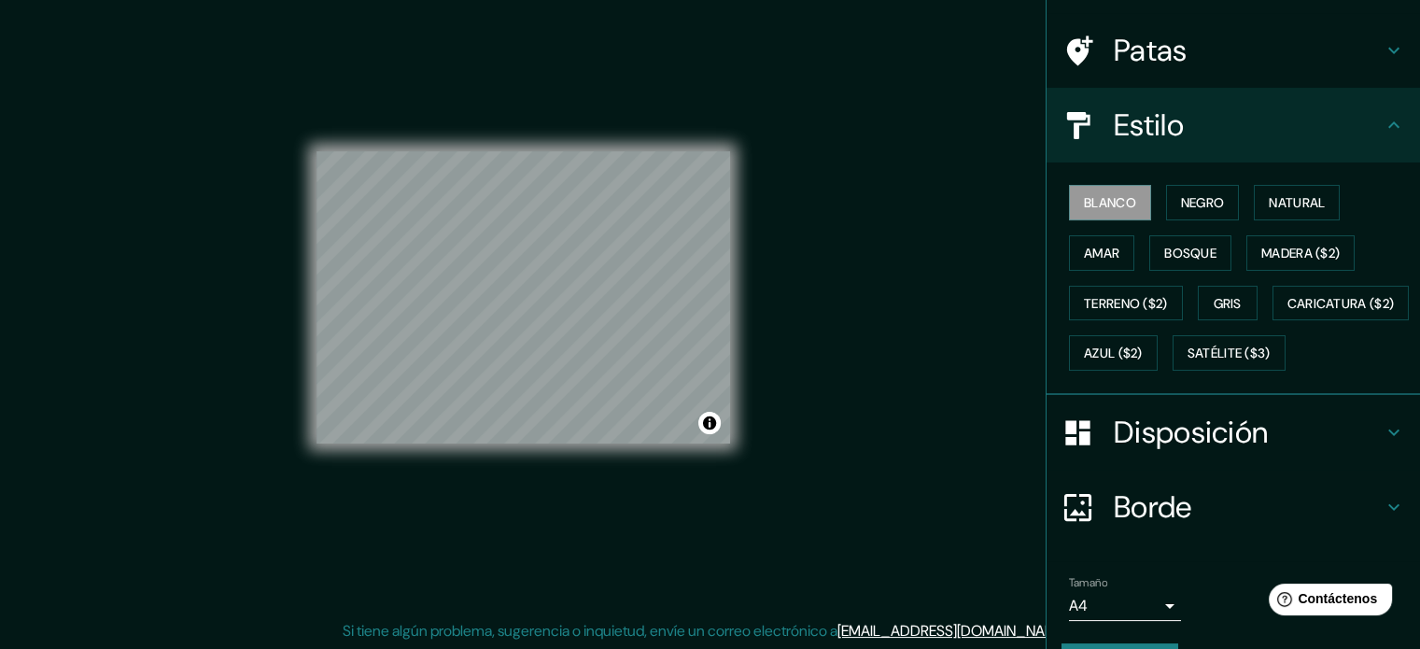
scroll to position [220, 0]
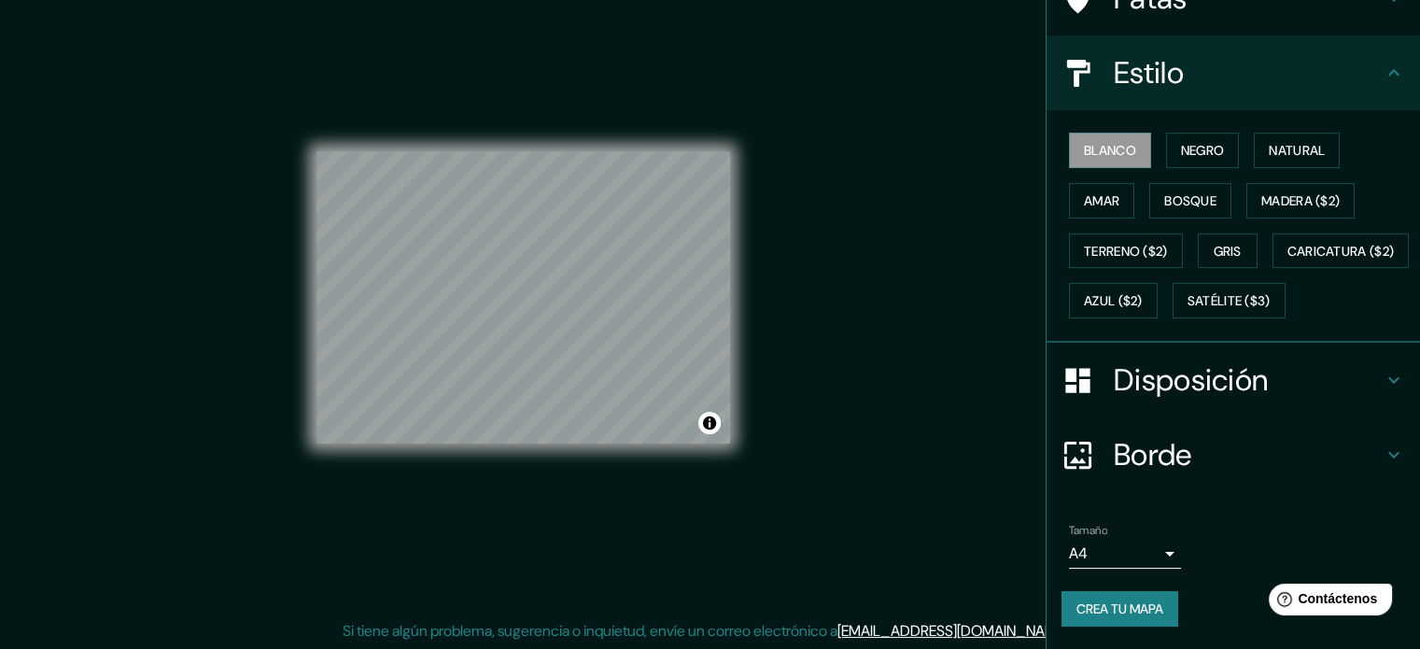
click at [1127, 558] on body "Mappin Ubicación Pimentel, Departamento de Lambayeque, Perú Patas Estilo Blanco…" at bounding box center [710, 300] width 1420 height 649
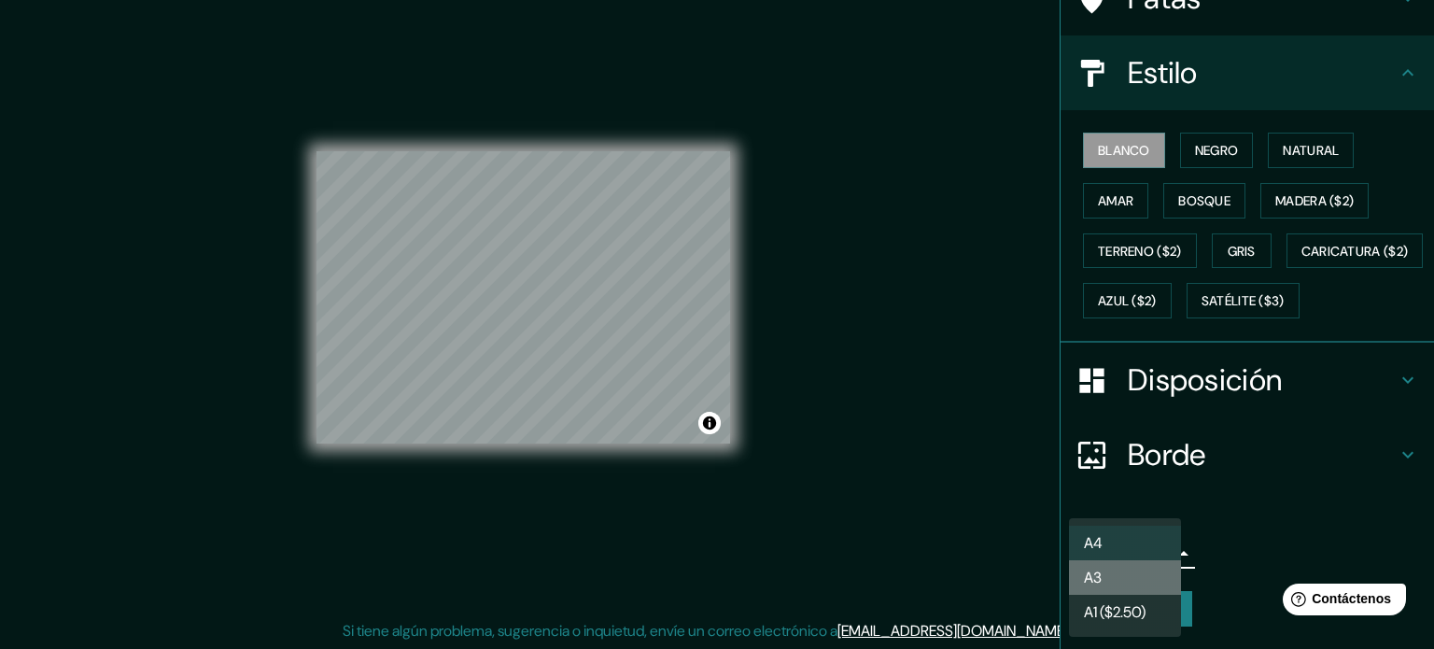
click at [1124, 573] on li "A3" at bounding box center [1125, 577] width 112 height 35
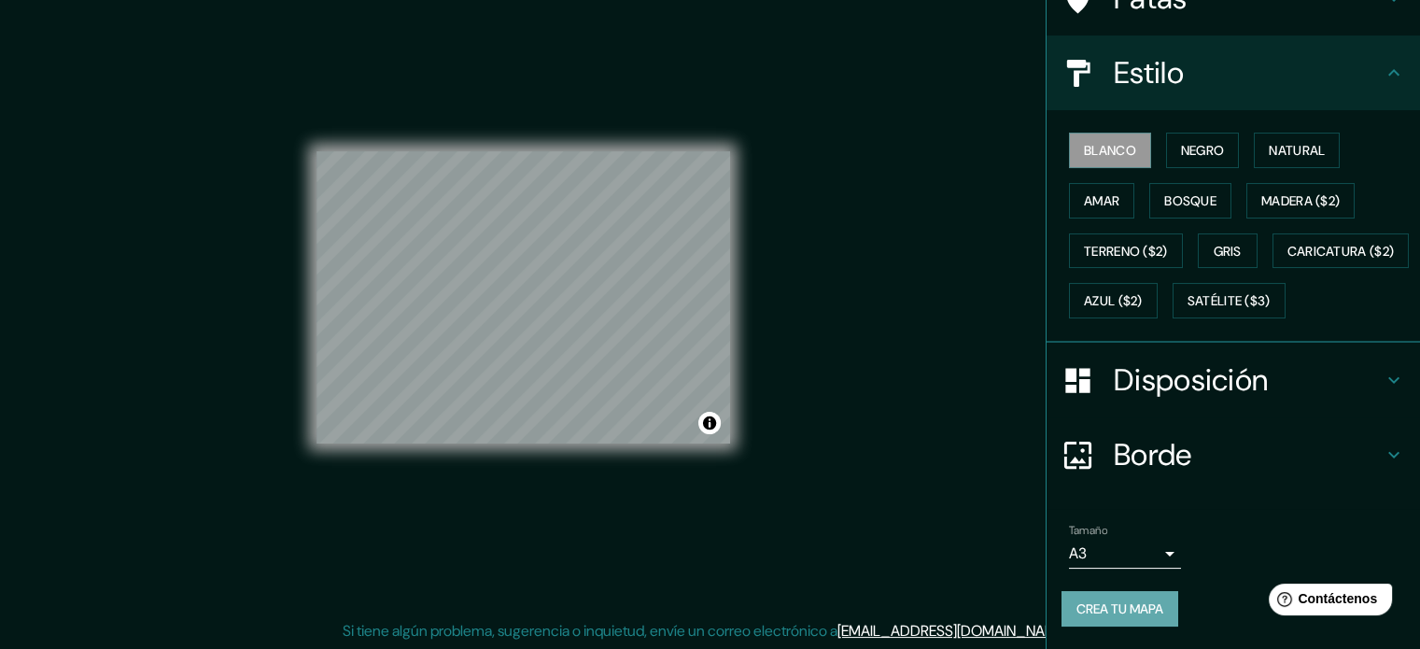
click at [1127, 611] on font "Crea tu mapa" at bounding box center [1119, 608] width 87 height 17
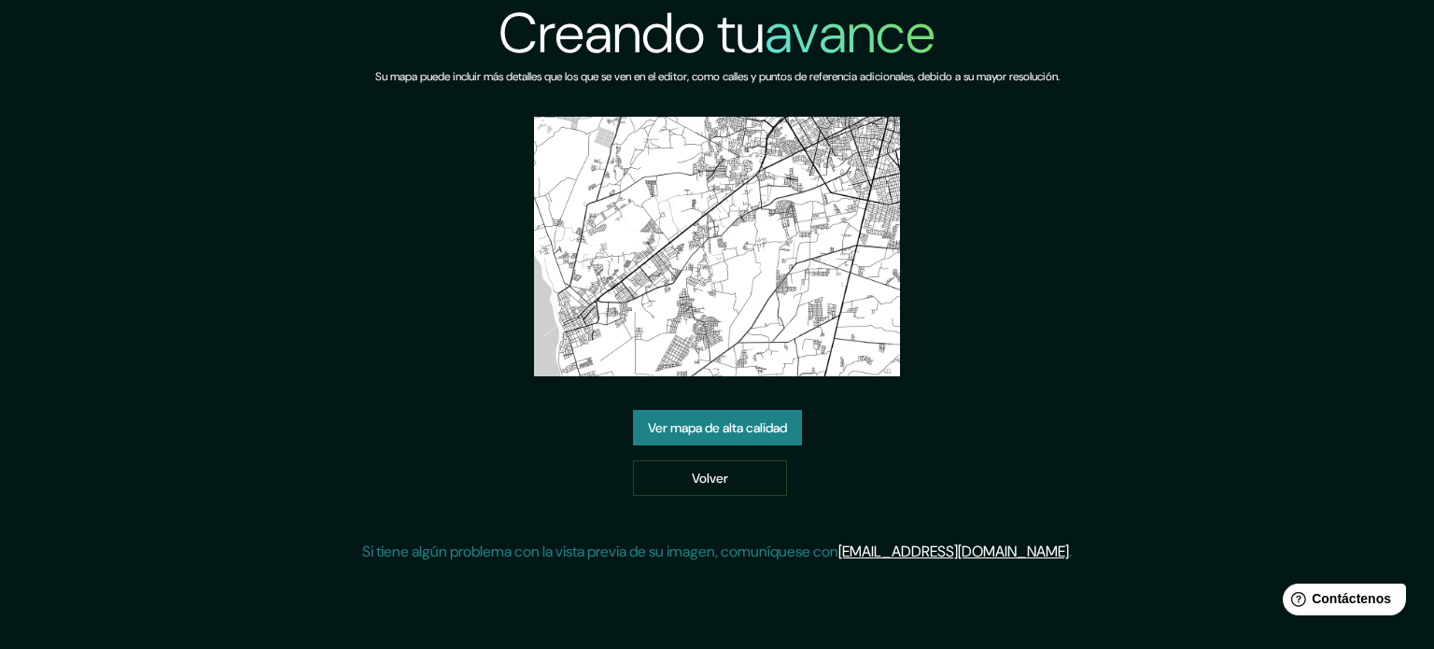
click at [758, 429] on font "Ver mapa de alta calidad" at bounding box center [717, 427] width 139 height 17
